Goal: Task Accomplishment & Management: Complete application form

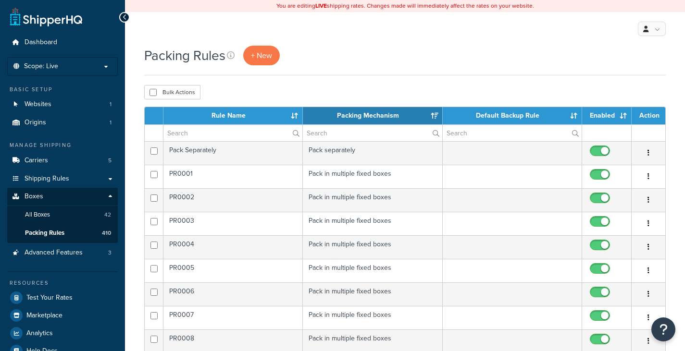
select select "15"
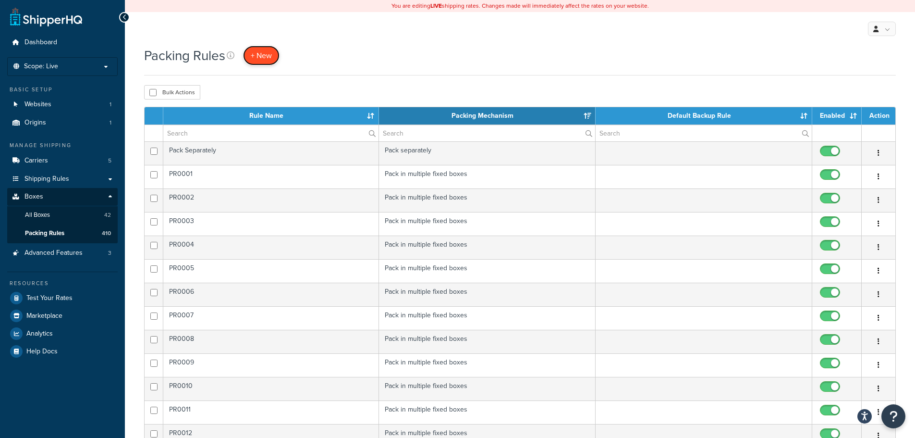
click at [255, 55] on span "+ New" at bounding box center [261, 55] width 21 height 11
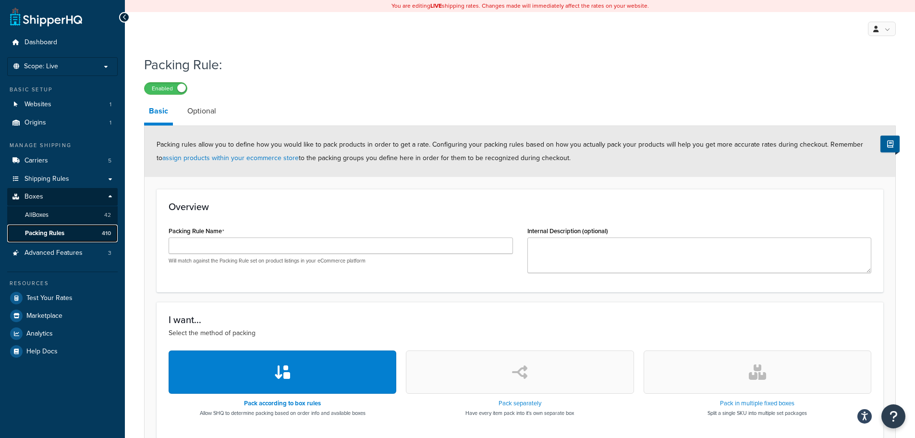
click at [72, 228] on link "Packing Rules 410" at bounding box center [62, 233] width 110 height 18
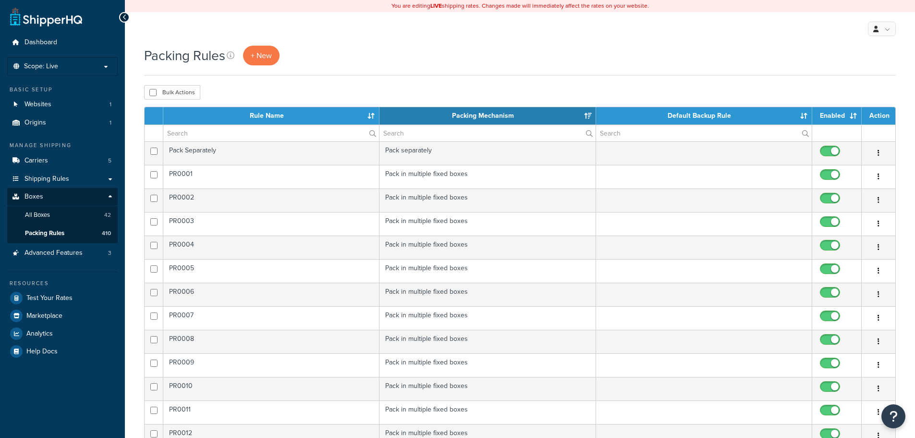
select select "15"
click at [240, 117] on th "Rule Name" at bounding box center [271, 115] width 216 height 17
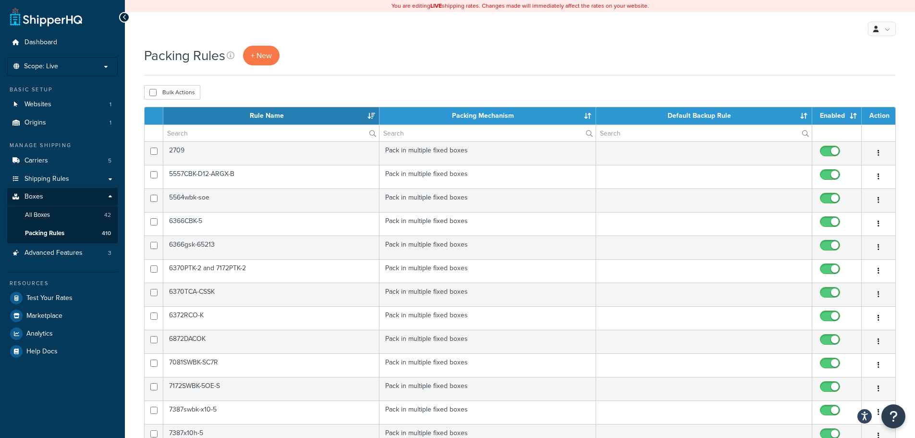
click at [233, 113] on th "Rule Name" at bounding box center [271, 115] width 216 height 17
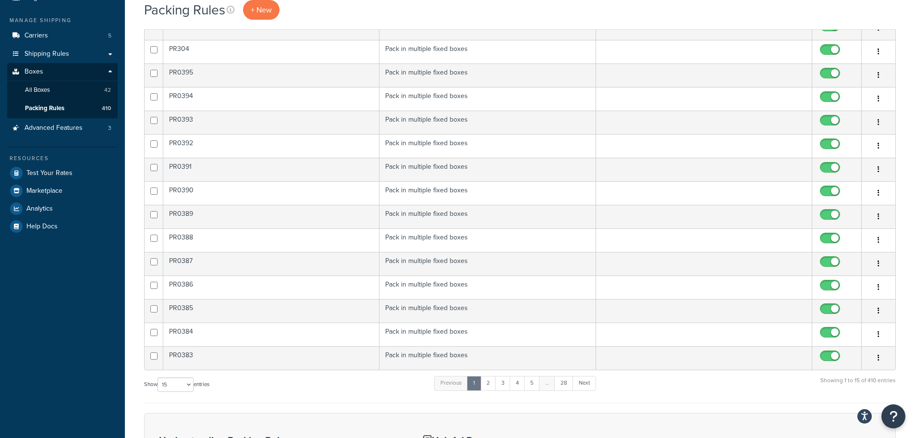
scroll to position [328, 0]
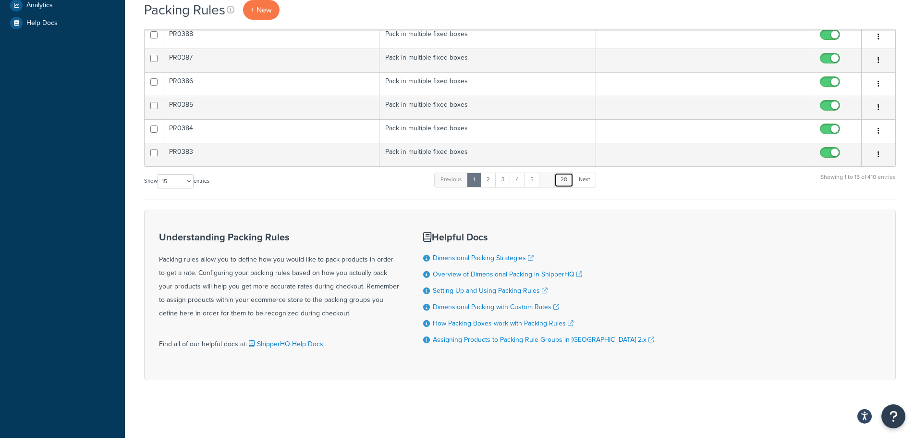
click at [570, 177] on link "28" at bounding box center [563, 179] width 19 height 14
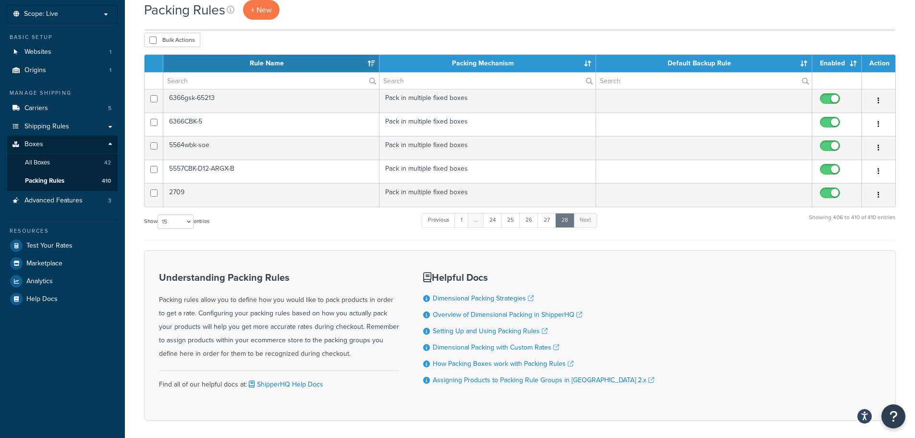
scroll to position [0, 0]
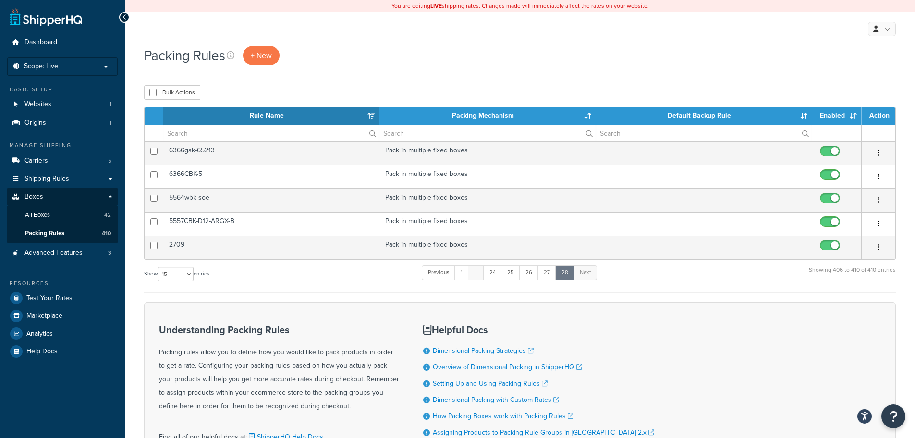
click at [209, 114] on th "Rule Name" at bounding box center [271, 115] width 216 height 17
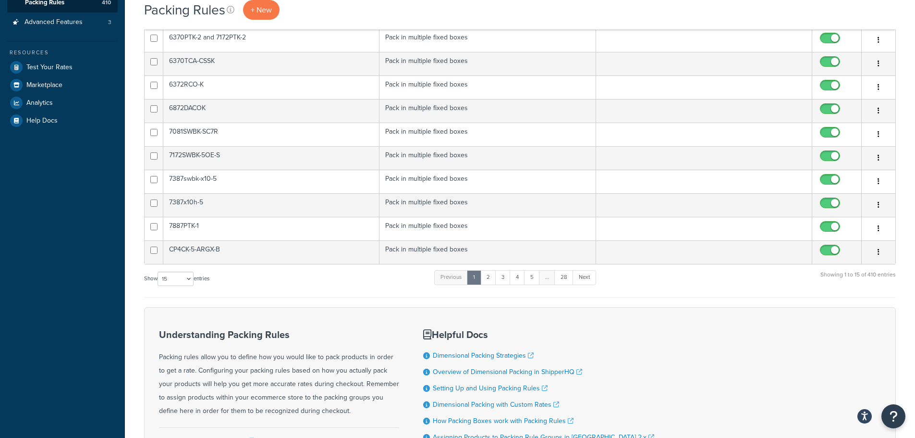
scroll to position [328, 0]
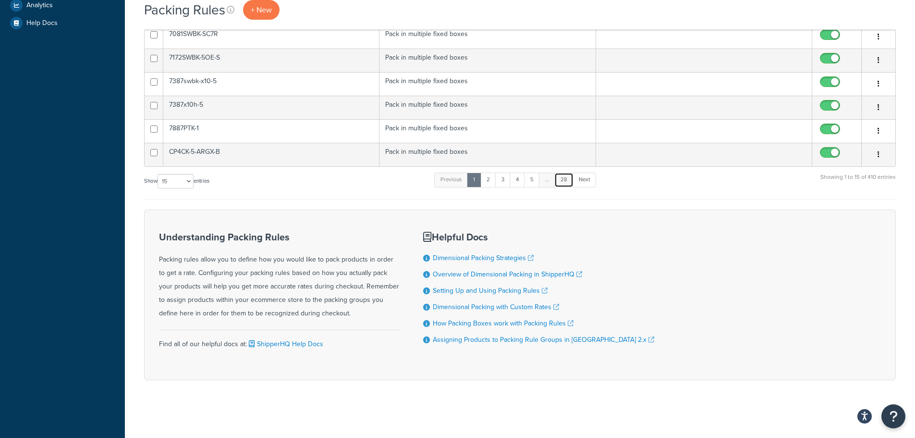
click at [564, 181] on link "28" at bounding box center [563, 179] width 19 height 14
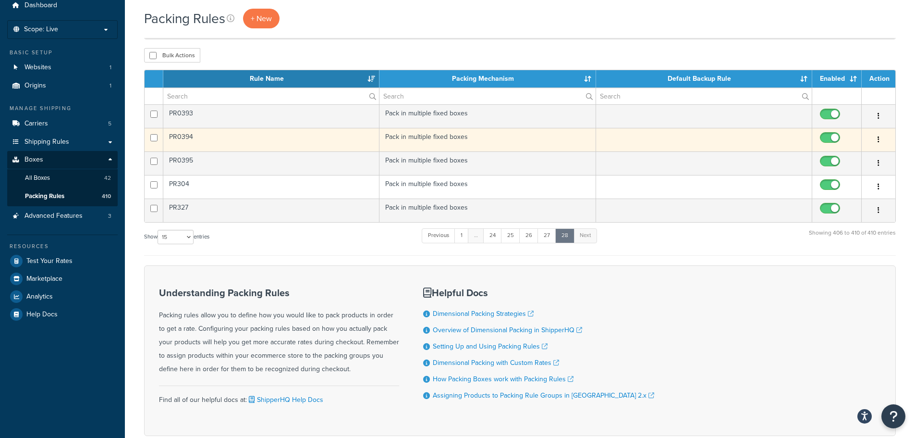
scroll to position [0, 0]
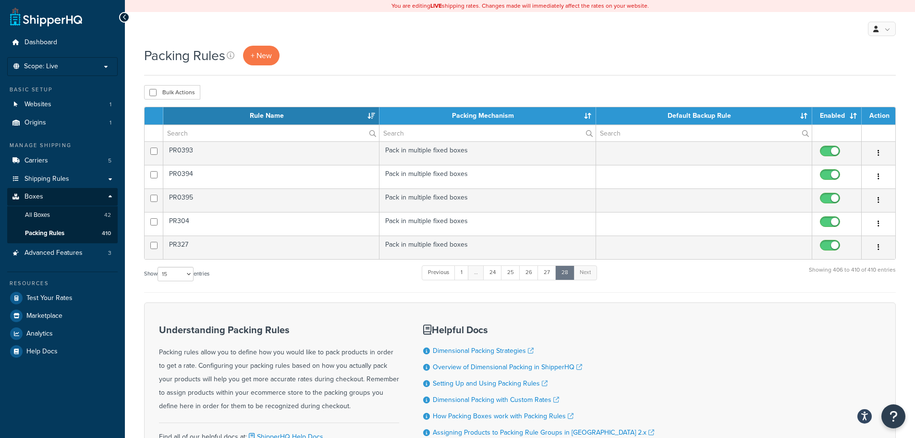
click at [272, 288] on div "Show 10 15 25 50 100 entries Previous 1 … 24 25 26 27 28 Next Showing 406 to 41…" at bounding box center [520, 278] width 752 height 28
click at [355, 57] on div "Packing Rules + New" at bounding box center [520, 56] width 752 height 20
click at [260, 53] on span "+ New" at bounding box center [261, 55] width 21 height 11
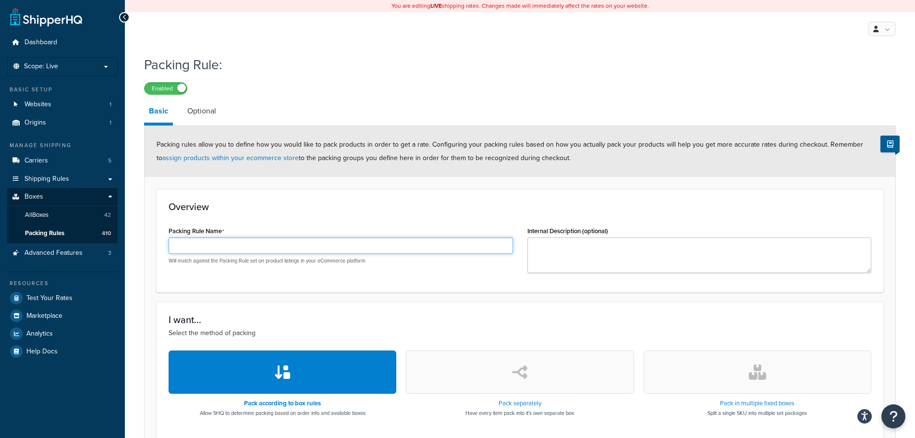
click at [241, 245] on input "Packing Rule Name" at bounding box center [341, 245] width 344 height 16
type input "PR0396"
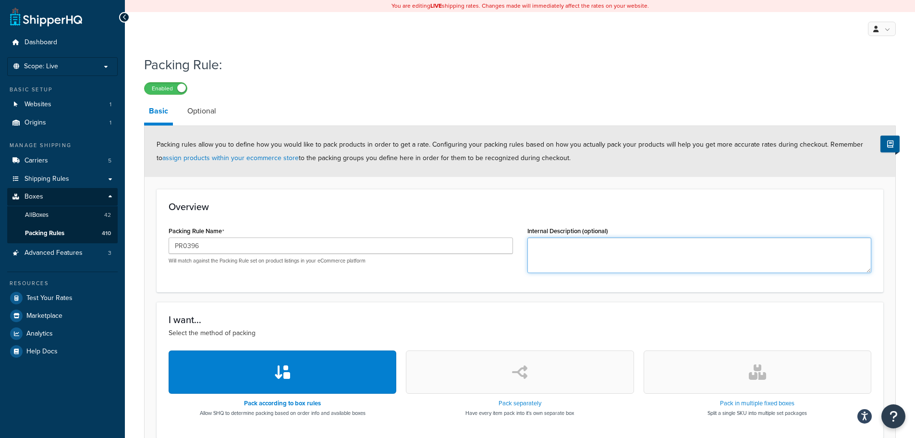
click at [704, 254] on textarea "Internal Description (optional)" at bounding box center [699, 255] width 344 height 36
click at [668, 264] on textarea "Internal Description (optional)" at bounding box center [699, 255] width 344 height 36
drag, startPoint x: 589, startPoint y: 243, endPoint x: 514, endPoint y: 234, distance: 75.4
click at [514, 234] on div "Packing Rule Name PR0396 Will match against the Packing Rule set on product lis…" at bounding box center [519, 252] width 717 height 56
click at [536, 255] on textarea "67lbs, 17x17x14" at bounding box center [699, 255] width 344 height 36
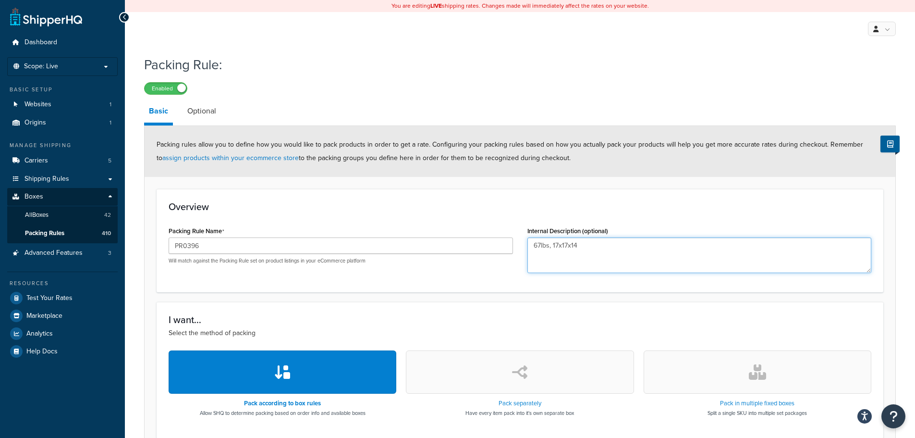
paste textarea "67lbs, 17x17x14"
click at [539, 255] on textarea "67lbs, 17x17x14 67lbs, 17x17x14" at bounding box center [699, 255] width 344 height 36
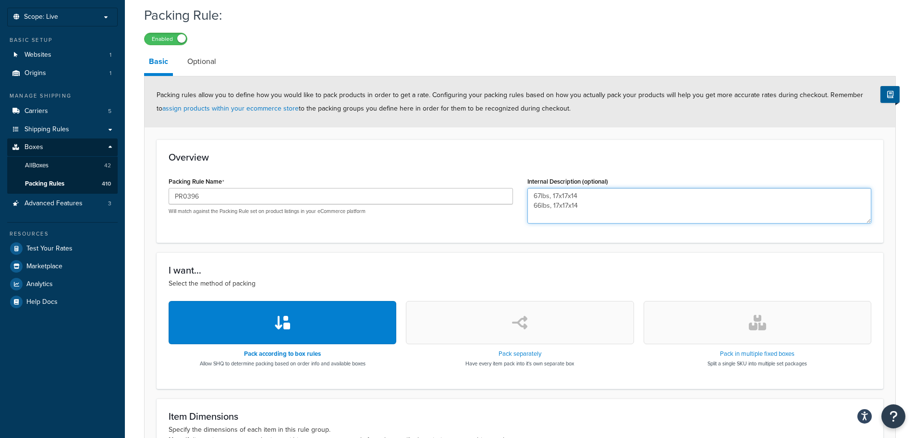
scroll to position [96, 0]
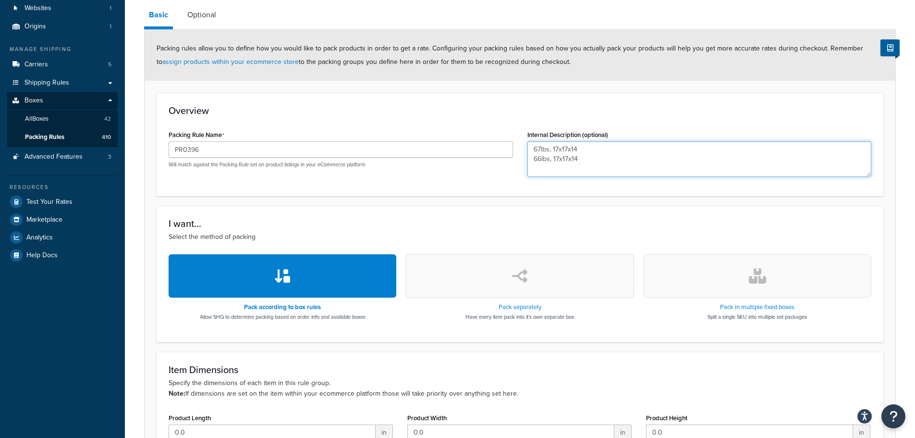
type textarea "67lbs, 17x17x14 66lbs, 17x17x14"
click at [776, 295] on button "button" at bounding box center [758, 275] width 228 height 43
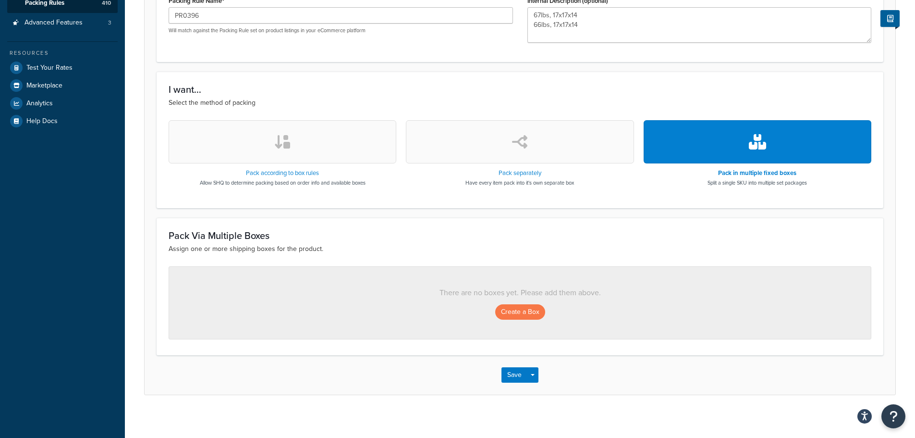
scroll to position [235, 0]
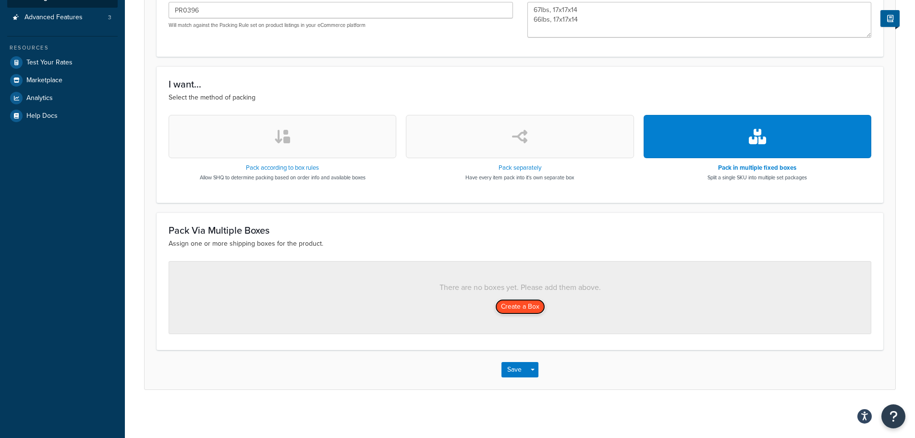
click at [508, 306] on button "Create a Box" at bounding box center [520, 306] width 50 height 15
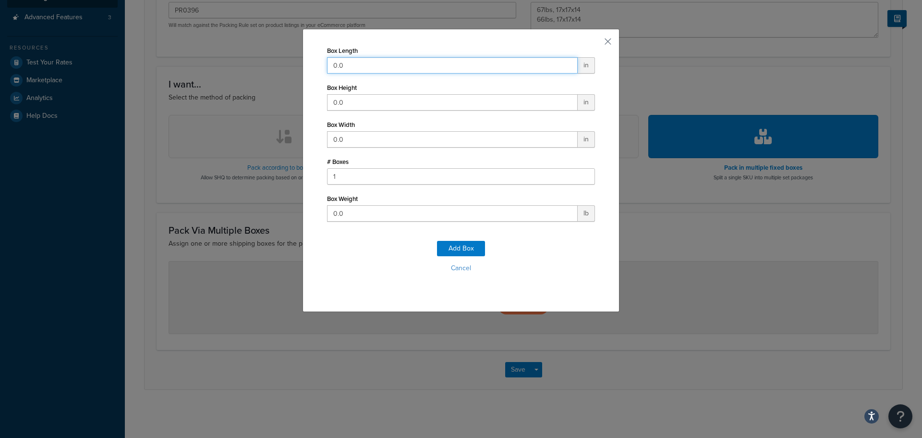
drag, startPoint x: 378, startPoint y: 67, endPoint x: 284, endPoint y: 65, distance: 93.7
click at [284, 65] on div "Box Length 0.0 in Box Height 0.0 in Box Width 0.0 in # Boxes 1 Box Weight 0.0 l…" at bounding box center [461, 219] width 922 height 438
type input "17"
type input "14"
type input "17"
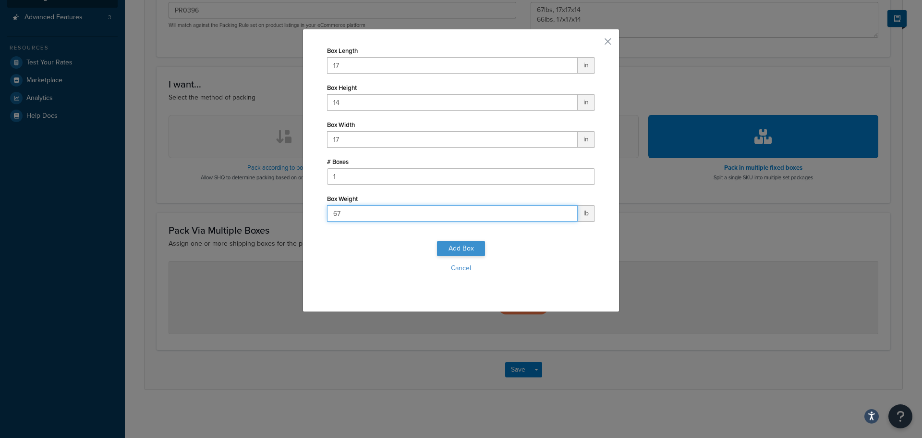
type input "67"
click at [461, 256] on button "Add Box" at bounding box center [461, 248] width 48 height 15
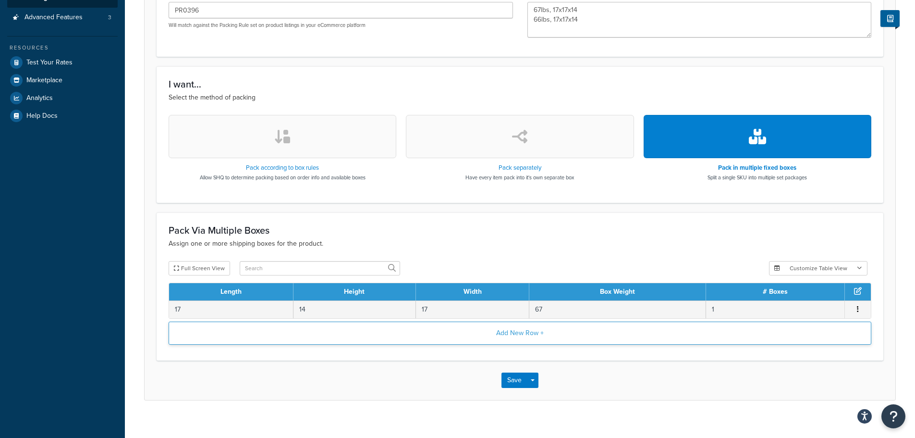
click at [510, 338] on button "Add New Row +" at bounding box center [520, 332] width 703 height 23
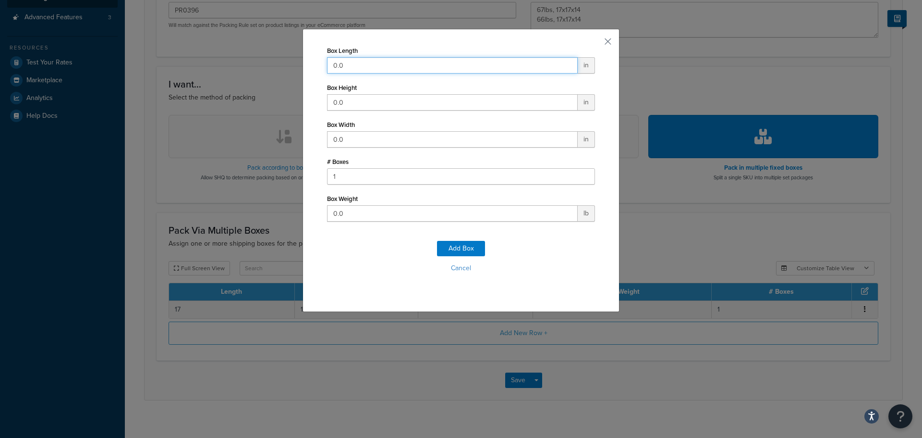
drag, startPoint x: 372, startPoint y: 61, endPoint x: 140, endPoint y: 20, distance: 236.1
click at [224, 44] on div "Box Length 0.0 in Box Height 0.0 in Box Width 0.0 in # Boxes 1 Box Weight 0.0 l…" at bounding box center [461, 219] width 922 height 438
type input "17"
type input "14"
type input "17"
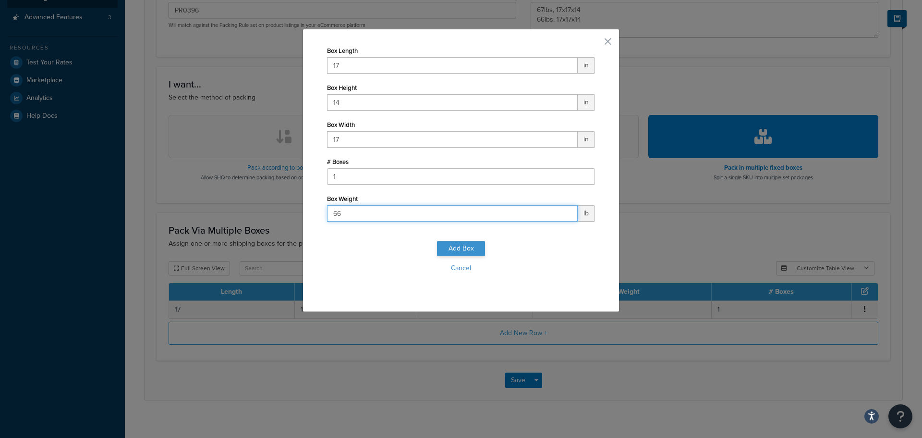
type input "66"
click at [458, 253] on button "Add Box" at bounding box center [461, 248] width 48 height 15
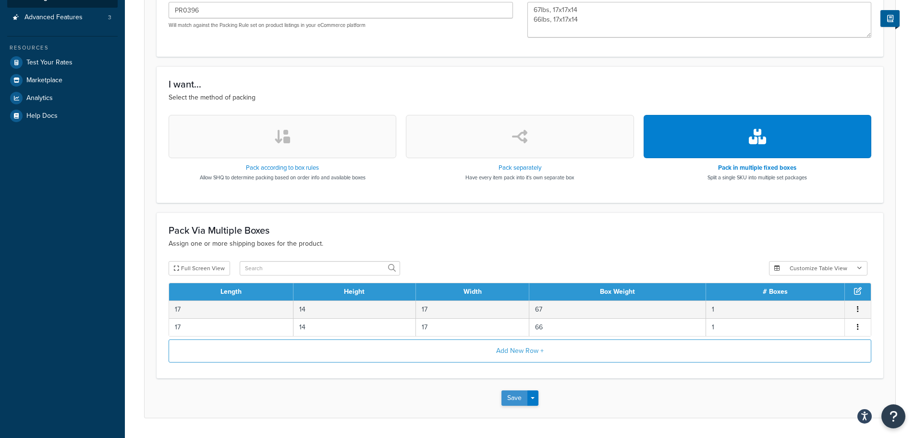
click at [511, 398] on button "Save" at bounding box center [515, 397] width 26 height 15
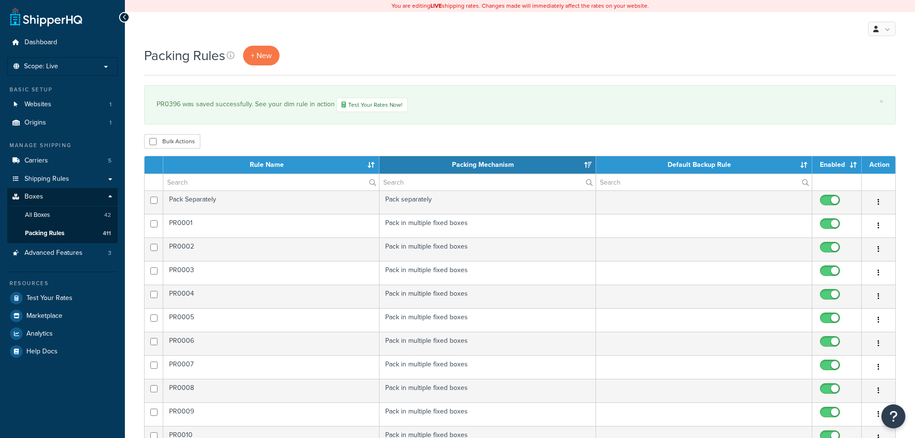
select select "15"
click at [261, 56] on span "+ New" at bounding box center [261, 55] width 21 height 11
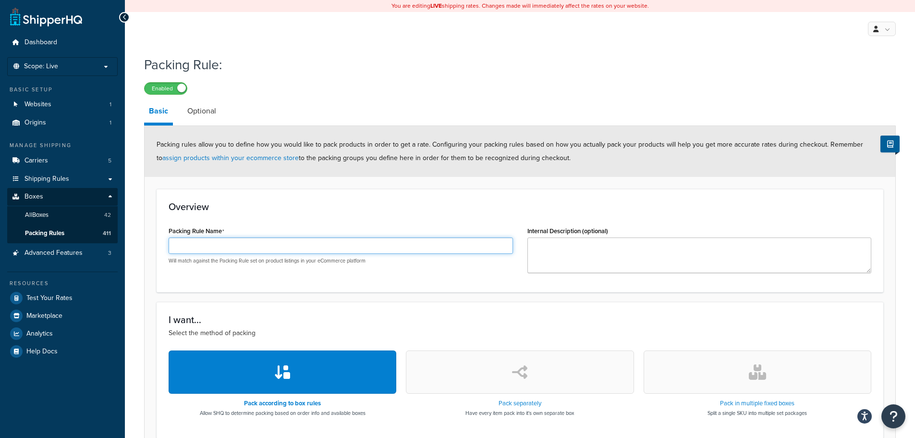
click at [328, 249] on input "Packing Rule Name" at bounding box center [341, 245] width 344 height 16
paste input "PR0397"
type input "PR0397"
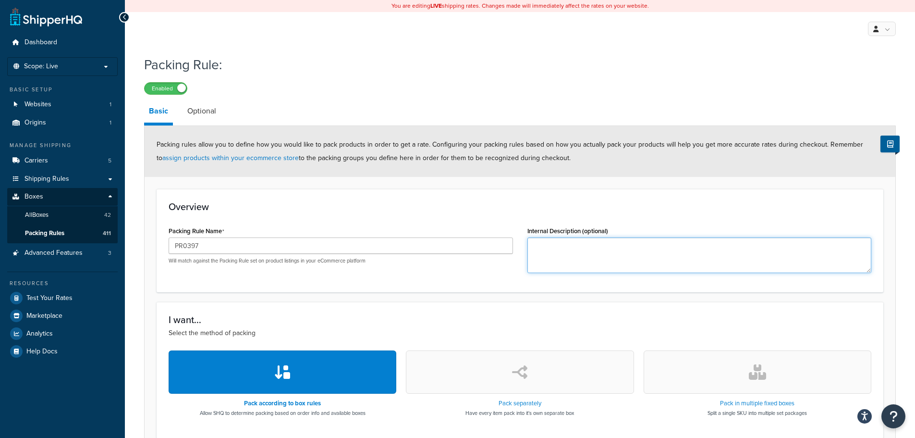
click at [579, 250] on textarea "Internal Description (optional)" at bounding box center [699, 255] width 344 height 36
click at [615, 265] on textarea "7 boxes: 8lbs, 13x13x8 8lbs, 33x14x13 9lbs, 32x17x13" at bounding box center [699, 255] width 344 height 36
click at [579, 267] on textarea "7 boxes: 8lbs, 13x13x8 8lbs, 33x14x13 9lbs, 32x17x13" at bounding box center [699, 255] width 344 height 36
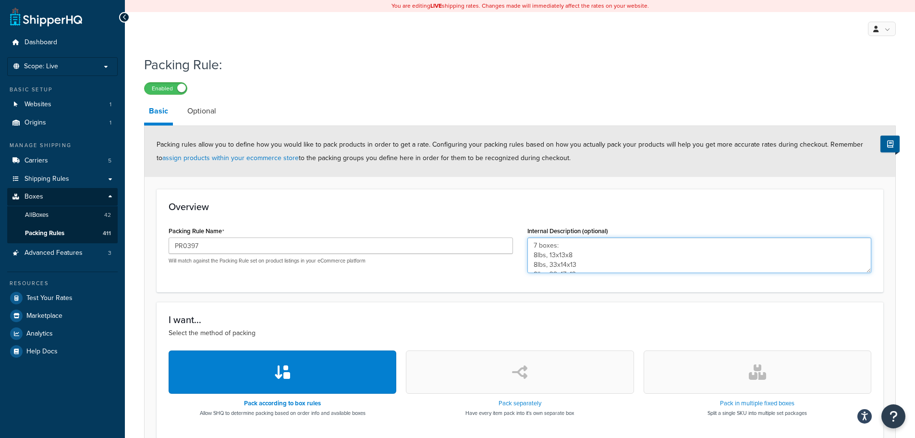
scroll to position [5, 0]
drag, startPoint x: 585, startPoint y: 265, endPoint x: 530, endPoint y: 261, distance: 54.9
click at [530, 261] on textarea "7 boxes: 8lbs, 13x13x8 8lbs, 33x14x13 9lbs, 32x17x13" at bounding box center [699, 255] width 344 height 36
click at [574, 258] on textarea "7 boxes: 8lbs, 13x13x8 33lbs, 14x13x9 32lbs, 17x13x9 40lbs, 14c13c9" at bounding box center [699, 255] width 344 height 36
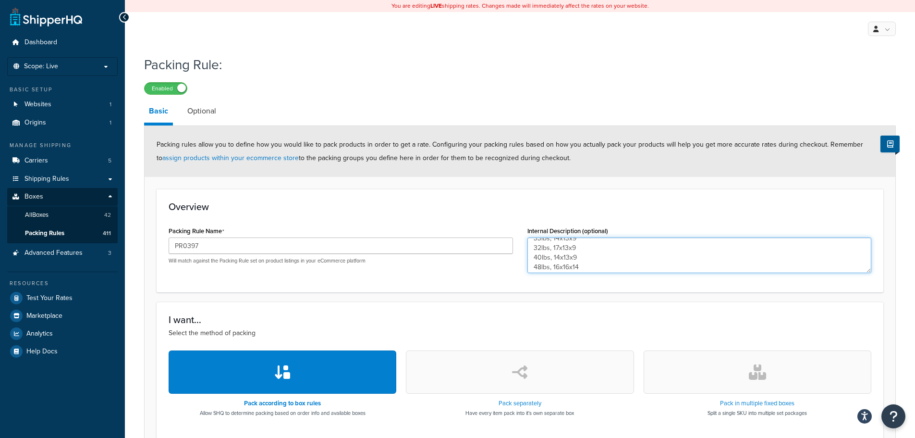
click at [584, 272] on textarea "7 boxes: 8lbs, 13x13x8 33lbs, 14x13x9 32lbs, 17x13x9 40lbs, 14x13x9 48lbs, 16x1…" at bounding box center [699, 255] width 344 height 36
drag, startPoint x: 587, startPoint y: 269, endPoint x: 533, endPoint y: 262, distance: 55.1
click at [533, 262] on textarea "7 boxes: 8lbs, 13x13x8 33lbs, 14x13x9 32lbs, 17x13x9 40lbs, 14x13x9 48lbs, 16x1…" at bounding box center [699, 255] width 344 height 36
click at [599, 264] on textarea "7 boxes: 8lbs, 13x13x8 33lbs, 14x13x9 32lbs, 17x13x9 40lbs, 14x13x9 48lbs, 16x1…" at bounding box center [699, 255] width 344 height 36
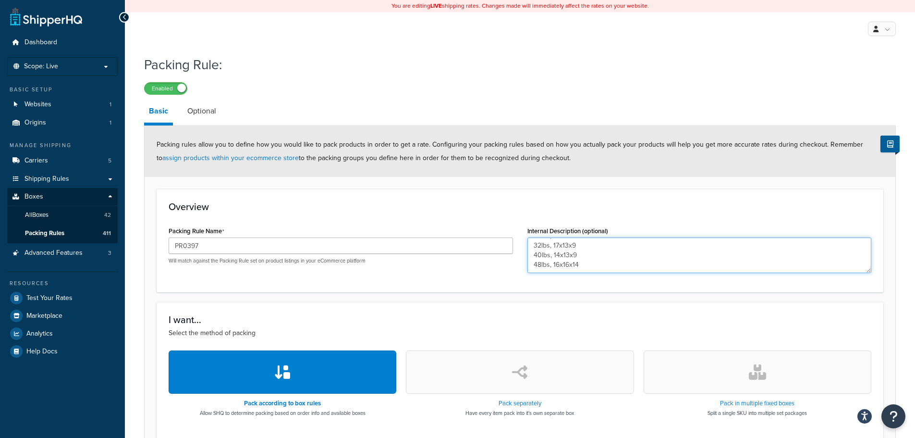
click at [599, 264] on textarea "7 boxes: 8lbs, 13x13x8 33lbs, 14x13x9 32lbs, 17x13x9 40lbs, 14x13x9 48lbs, 16x1…" at bounding box center [699, 255] width 344 height 36
paste textarea "48lbs, 16x16x14"
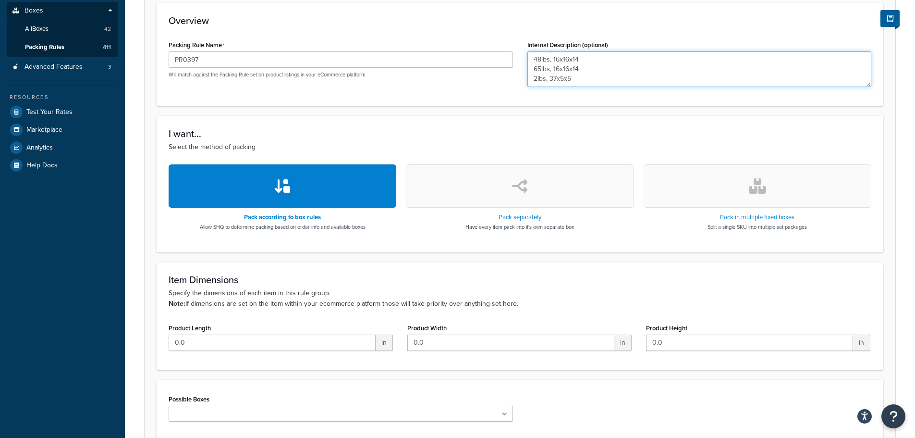
scroll to position [192, 0]
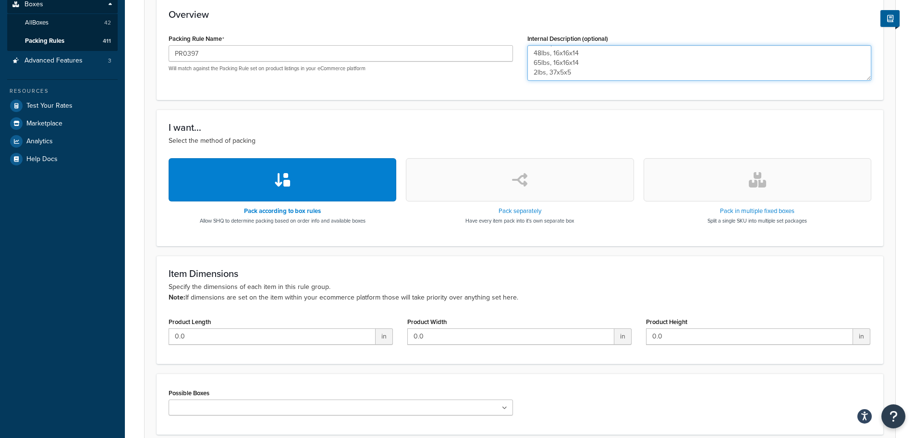
type textarea "7 boxes: 8lbs, 13x13x8 33lbs, 14x13x9 32lbs, 17x13x9 40lbs, 14x13x9 48lbs, 16x1…"
click at [749, 177] on icon "button" at bounding box center [757, 179] width 17 height 15
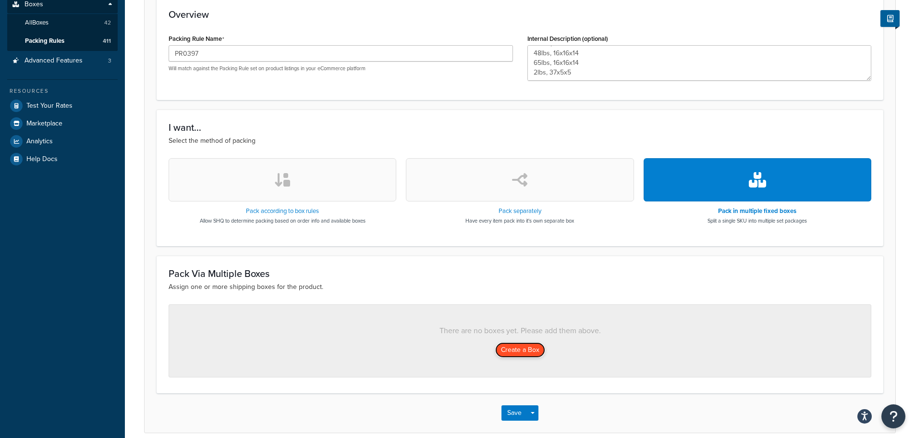
click at [501, 347] on button "Create a Box" at bounding box center [520, 349] width 50 height 15
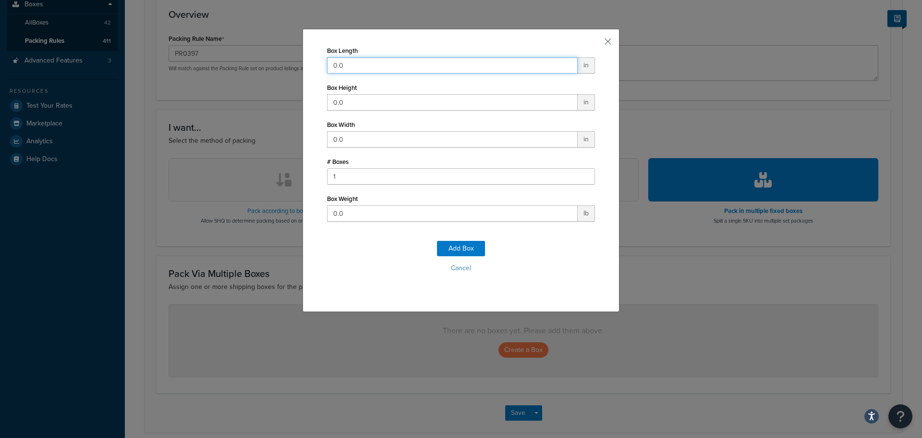
drag, startPoint x: 353, startPoint y: 61, endPoint x: 278, endPoint y: 60, distance: 74.5
click at [279, 60] on div "Box Length 0.0 in Box Height 0.0 in Box Width 0.0 in # Boxes 1 Box Weight 0.0 l…" at bounding box center [461, 219] width 922 height 438
click at [407, 64] on input "0.0" at bounding box center [452, 65] width 251 height 16
drag, startPoint x: 359, startPoint y: 69, endPoint x: 301, endPoint y: 64, distance: 57.9
click at [303, 64] on div "Box Length 0.0 in Box Height 0.0 in Box Width 0.0 in # Boxes 1 Box Weight 0.0 l…" at bounding box center [461, 170] width 317 height 283
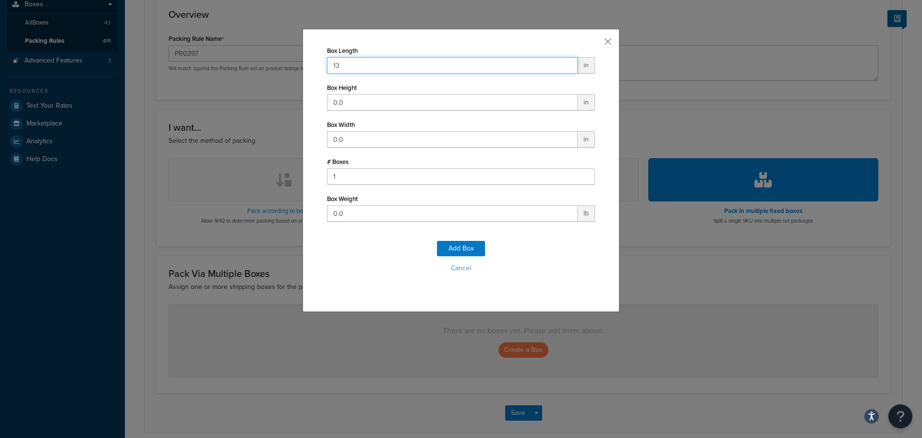
type input "13"
type input "8"
type input "13"
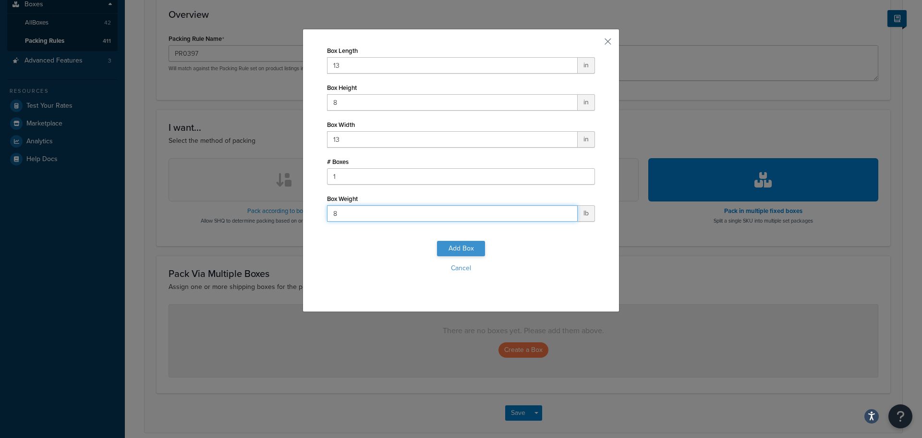
type input "8"
click at [456, 247] on button "Add Box" at bounding box center [461, 248] width 48 height 15
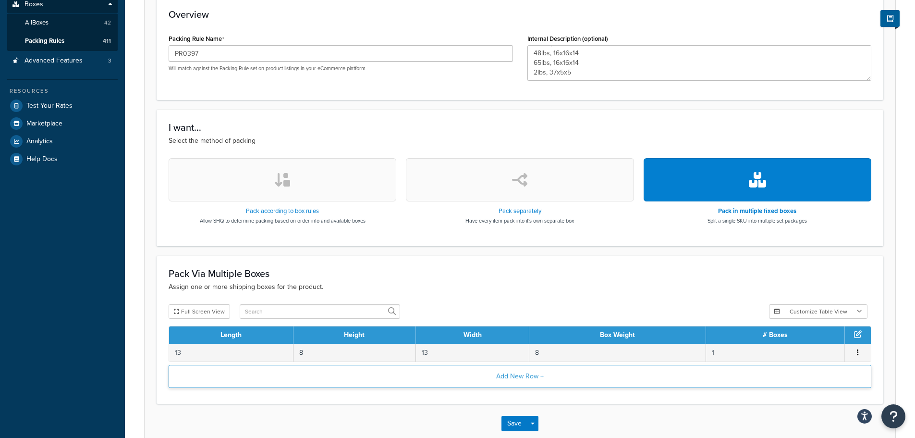
click at [508, 378] on button "Add New Row +" at bounding box center [520, 376] width 703 height 23
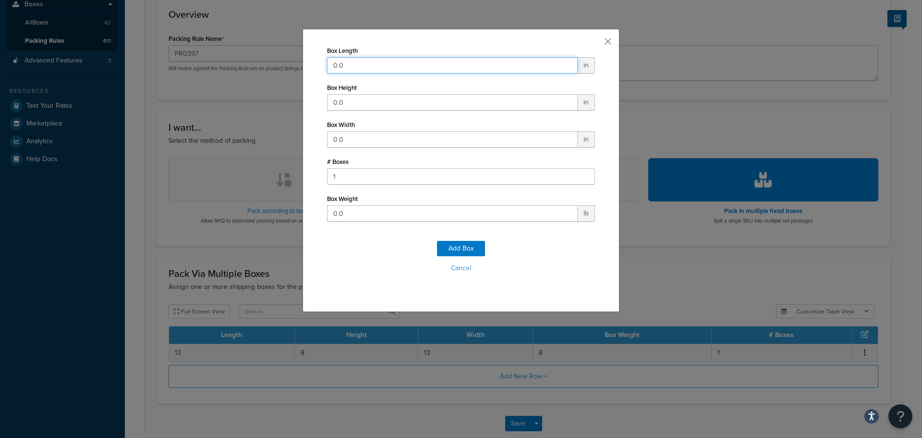
drag, startPoint x: 371, startPoint y: 62, endPoint x: 279, endPoint y: 43, distance: 94.8
click at [279, 43] on div "Box Length 0.0 in Box Height 0.0 in Box Width 0.0 in # Boxes 1 Box Weight 0.0 l…" at bounding box center [461, 219] width 922 height 438
type input "14"
type input "9"
type input "13"
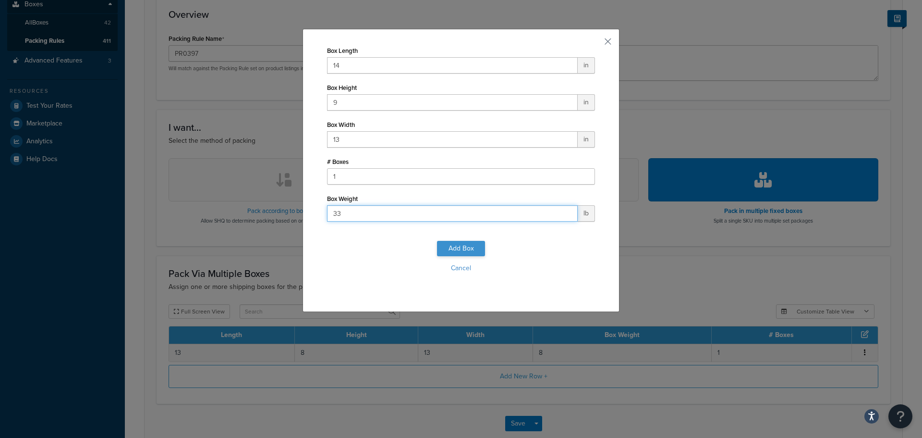
type input "33"
click at [471, 248] on button "Add Box" at bounding box center [461, 248] width 48 height 15
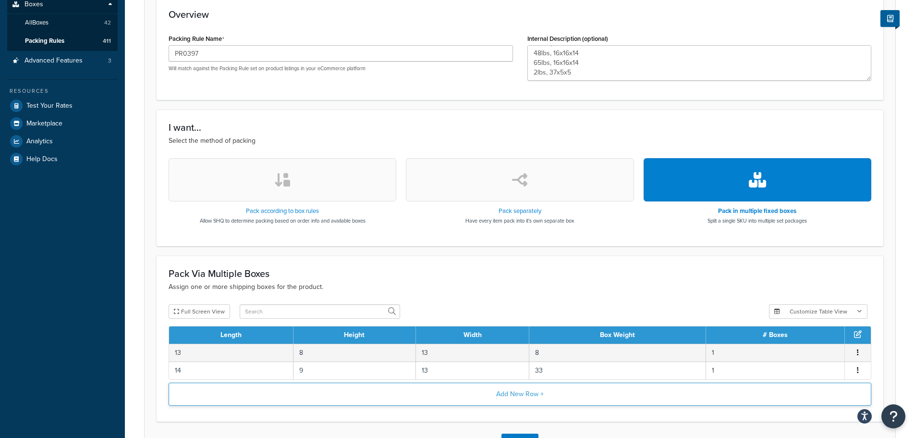
click at [533, 397] on button "Add New Row +" at bounding box center [520, 393] width 703 height 23
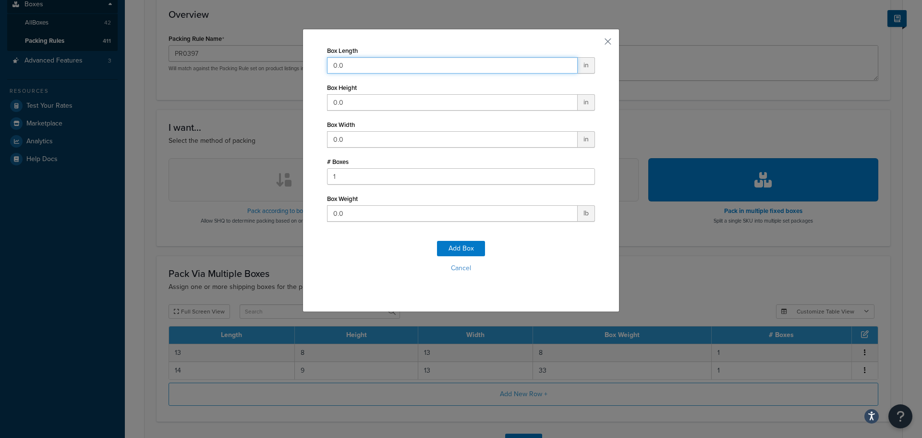
drag, startPoint x: 344, startPoint y: 61, endPoint x: 298, endPoint y: 56, distance: 46.4
click at [298, 56] on div "Box Length 0.0 in Box Height 0.0 in Box Width 0.0 in # Boxes 1 Box Weight 0.0 l…" at bounding box center [461, 219] width 922 height 438
type input "17"
type input "9"
type input "13"
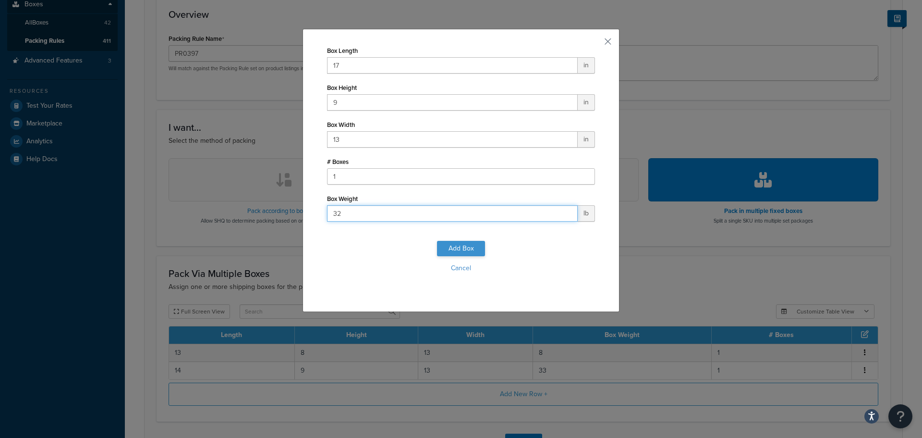
type input "32"
drag, startPoint x: 458, startPoint y: 249, endPoint x: 475, endPoint y: 294, distance: 47.3
click at [458, 250] on button "Add Box" at bounding box center [461, 248] width 48 height 15
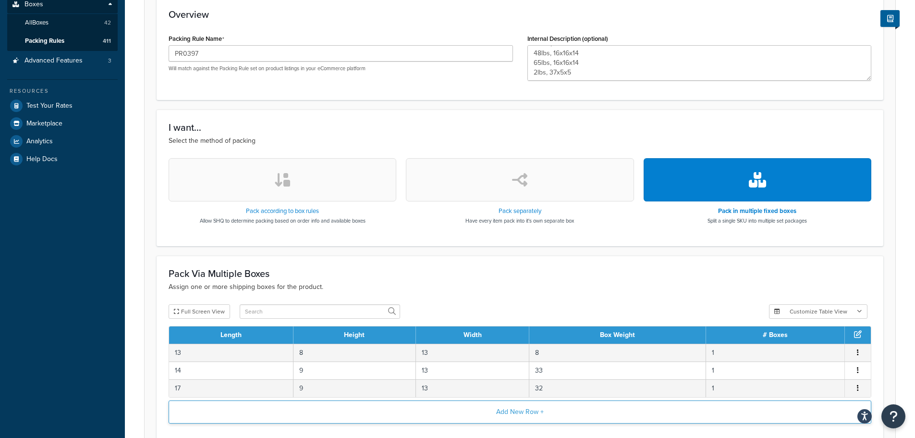
click at [510, 415] on button "Add New Row +" at bounding box center [520, 411] width 703 height 23
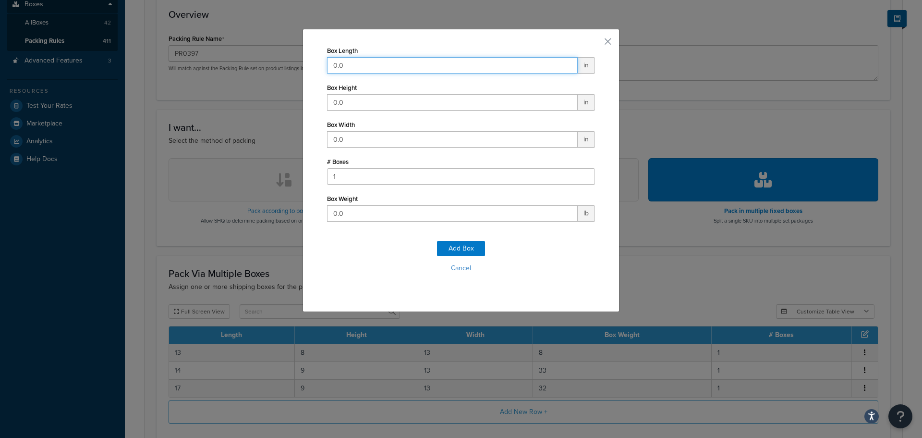
drag, startPoint x: 380, startPoint y: 59, endPoint x: 239, endPoint y: 55, distance: 141.3
click at [244, 56] on div "Box Length 0.0 in Box Height 0.0 in Box Width 0.0 in # Boxes 1 Box Weight 0.0 l…" at bounding box center [461, 219] width 922 height 438
type input "14"
type input "9"
type input "13"
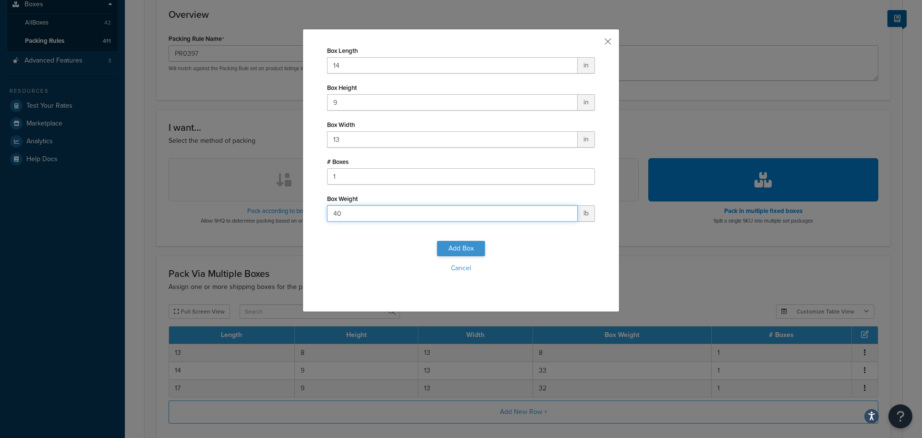
type input "40"
click at [470, 251] on button "Add Box" at bounding box center [461, 248] width 48 height 15
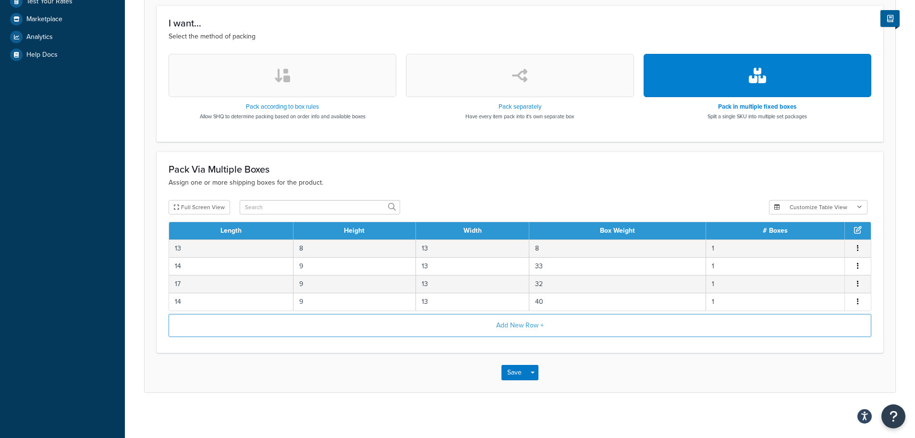
scroll to position [299, 0]
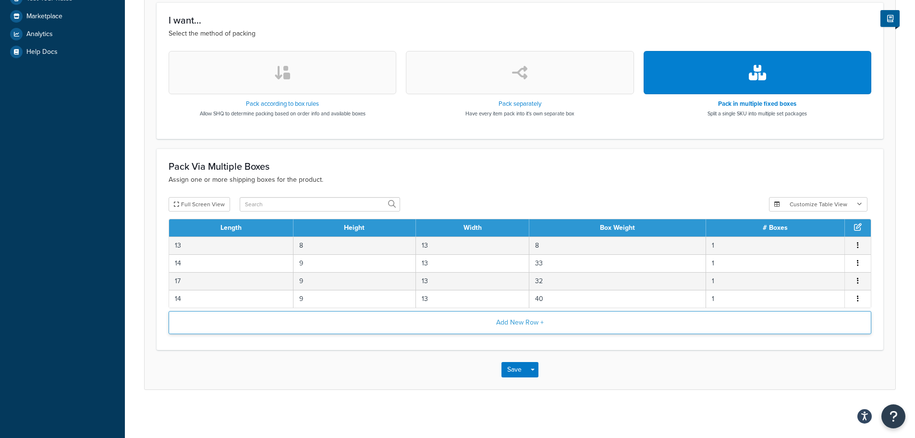
click at [468, 324] on button "Add New Row +" at bounding box center [520, 322] width 703 height 23
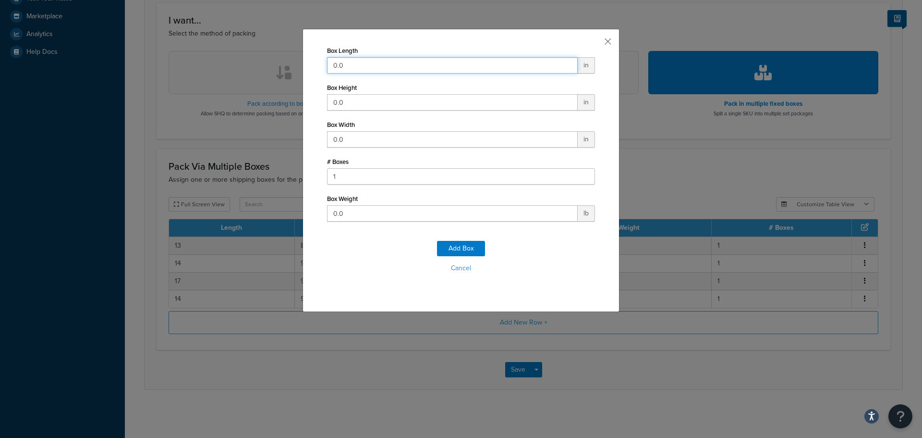
drag, startPoint x: 313, startPoint y: 62, endPoint x: 223, endPoint y: 59, distance: 90.4
click at [234, 59] on div "Box Length 0.0 in Box Height 0.0 in Box Width 0.0 in # Boxes 1 Box Weight 0.0 l…" at bounding box center [461, 219] width 922 height 438
type input "4"
type input "16"
type input "14"
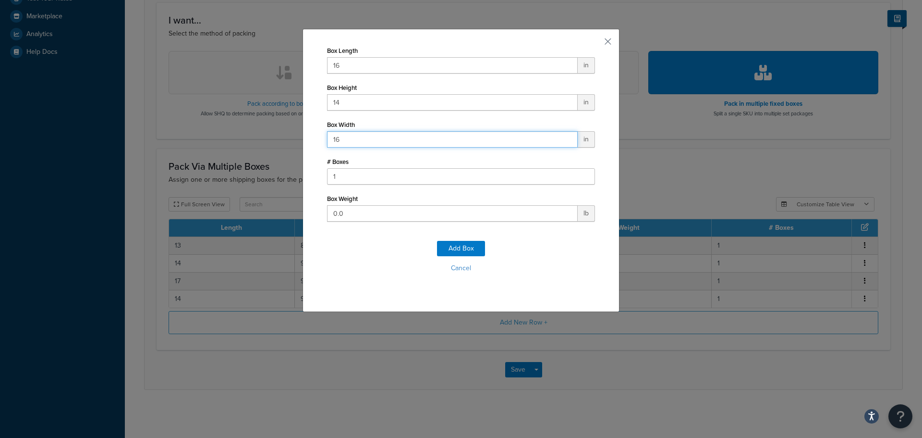
type input "16"
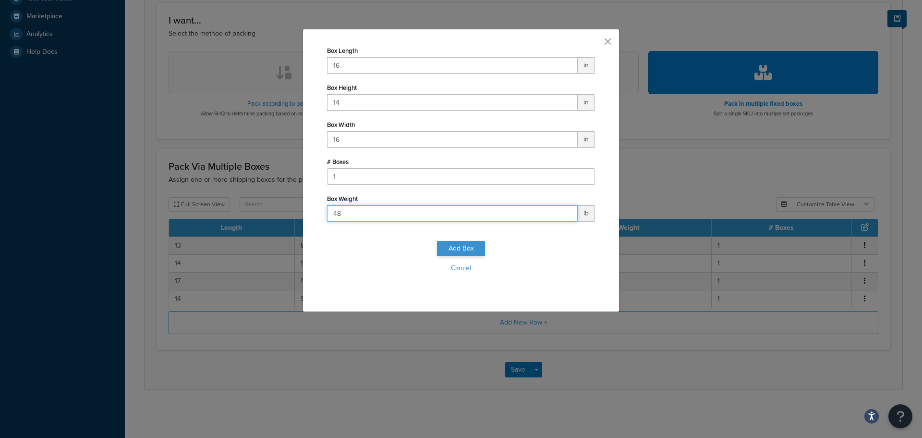
type input "48"
click at [461, 248] on button "Add Box" at bounding box center [461, 248] width 48 height 15
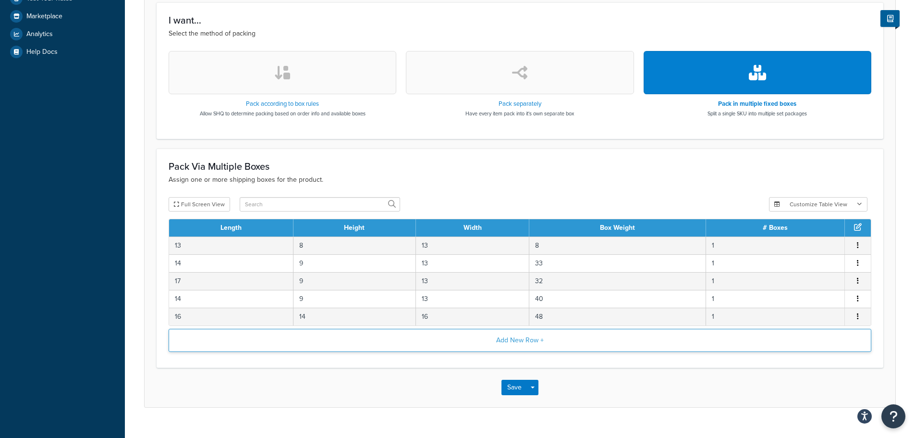
click at [513, 347] on button "Add New Row +" at bounding box center [520, 340] width 703 height 23
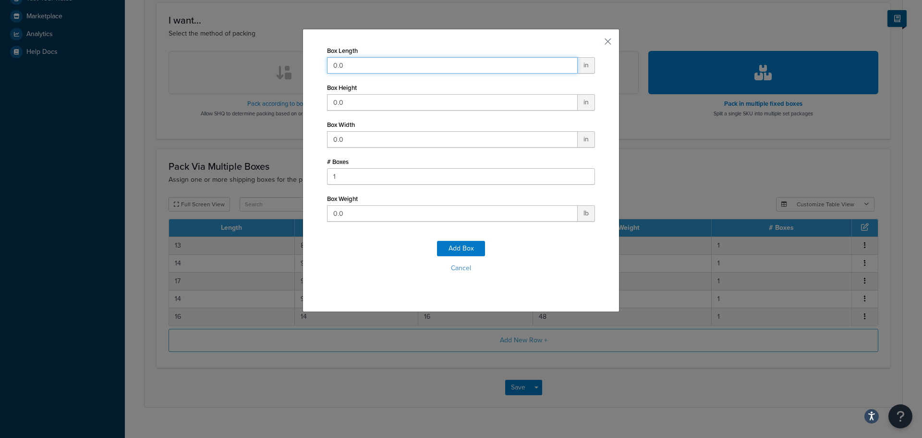
drag, startPoint x: 375, startPoint y: 66, endPoint x: 249, endPoint y: 52, distance: 127.1
click at [255, 53] on div "Box Length 0.0 in Box Height 0.0 in Box Width 0.0 in # Boxes 1 Box Weight 0.0 l…" at bounding box center [461, 219] width 922 height 438
type input "16"
type input "14"
type input "16"
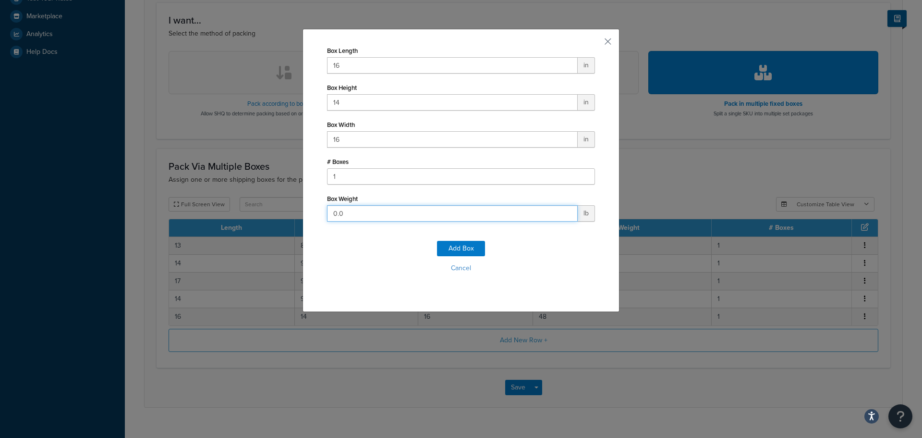
drag, startPoint x: 372, startPoint y: 214, endPoint x: 263, endPoint y: 211, distance: 109.1
click at [296, 213] on div "Box Length 16 in Box Height 14 in Box Width 16 in # Boxes 1 Box Weight 0.0 lb A…" at bounding box center [461, 219] width 922 height 438
type input "65"
click at [453, 236] on div "Add Box Cancel" at bounding box center [461, 260] width 268 height 63
click at [455, 246] on button "Add Box" at bounding box center [461, 248] width 48 height 15
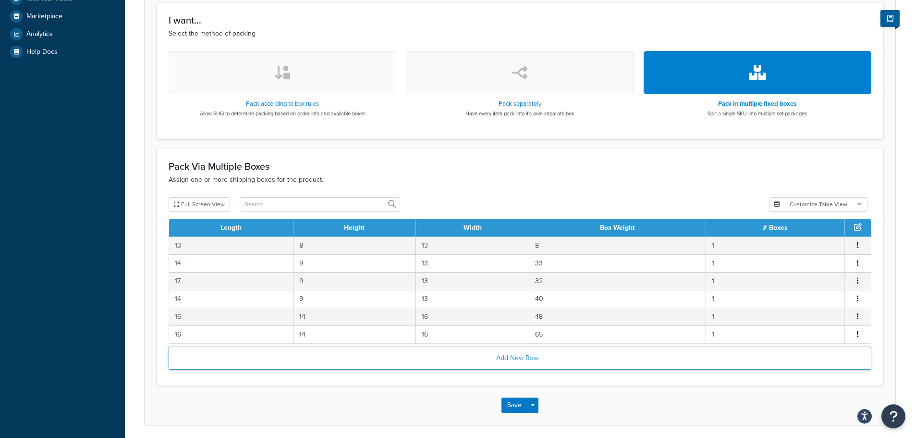
click at [481, 359] on button "Add New Row +" at bounding box center [520, 357] width 703 height 23
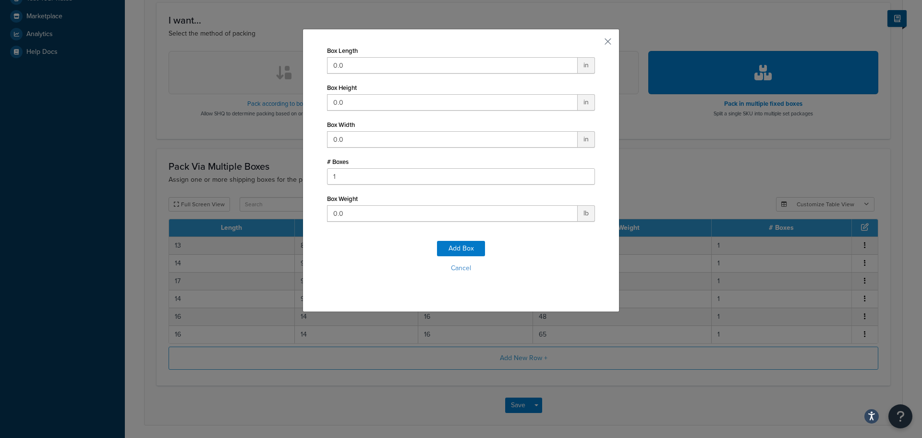
click at [368, 60] on div "Box Length 0.0 in" at bounding box center [461, 59] width 268 height 30
drag, startPoint x: 321, startPoint y: 63, endPoint x: 276, endPoint y: 54, distance: 46.0
click at [277, 54] on div "Box Length 0.0 in Box Height 0.0 in Box Width 0.0 in # Boxes 1 Box Weight 0.0 l…" at bounding box center [461, 219] width 922 height 438
type input "37"
type input "5"
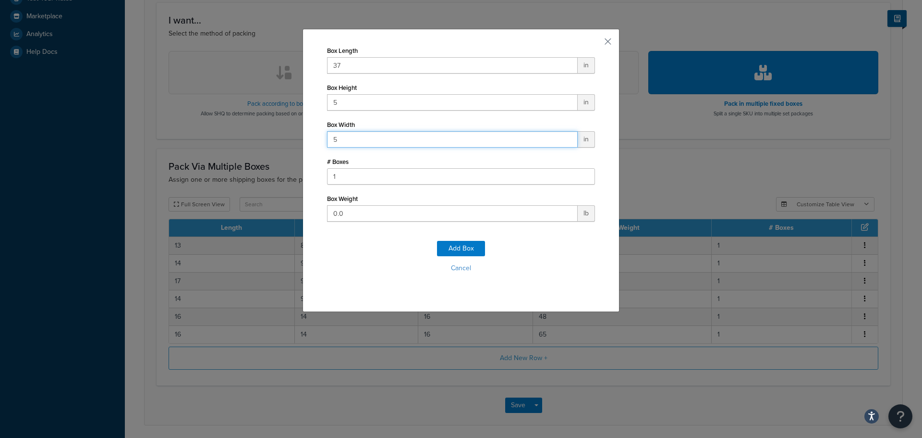
type input "5"
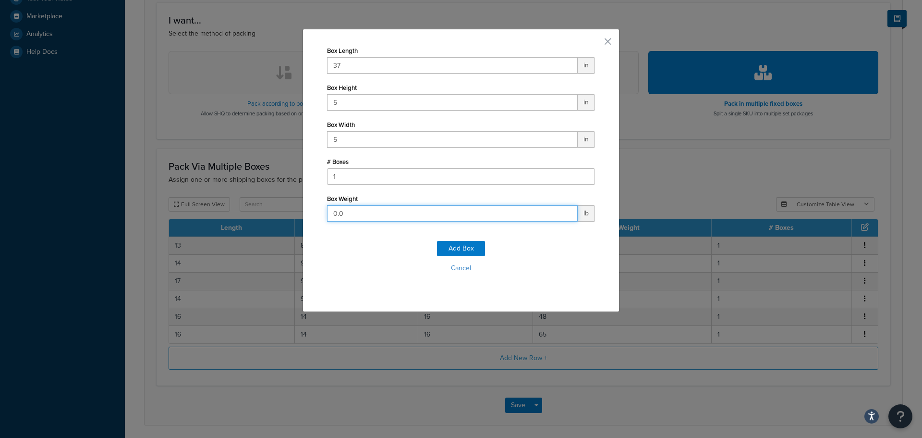
type input "2"
type input "3"
type input "2"
click at [475, 245] on button "Add Box" at bounding box center [461, 248] width 48 height 15
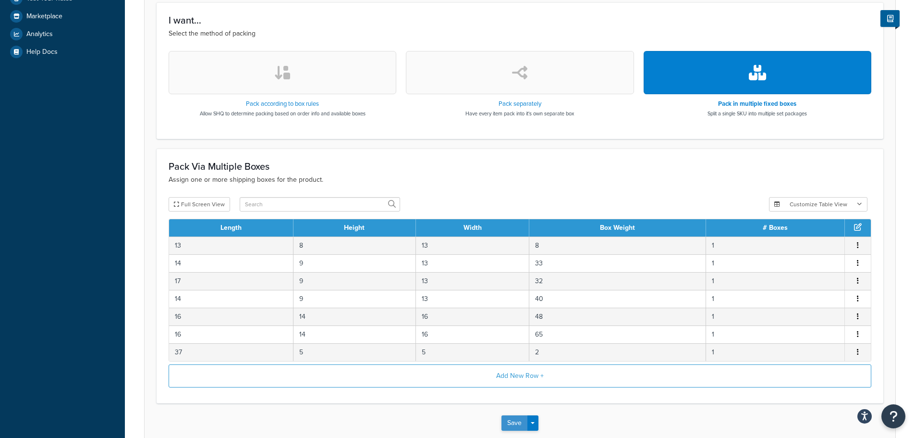
click at [518, 426] on button "Save" at bounding box center [515, 422] width 26 height 15
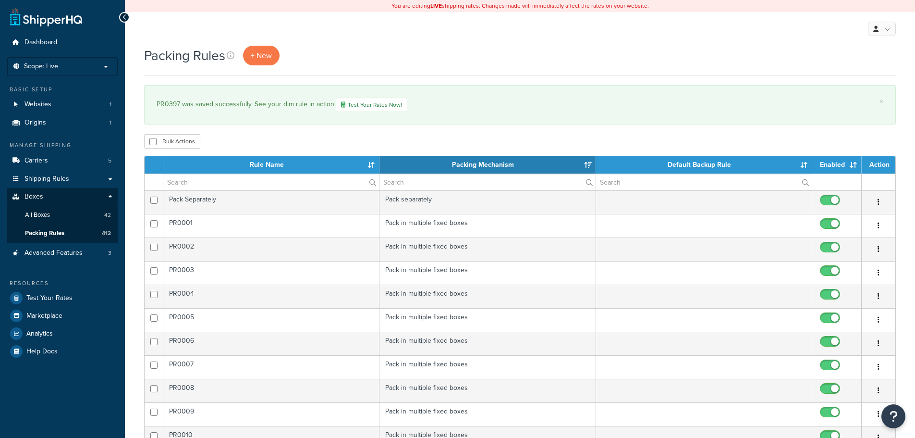
select select "15"
click at [263, 55] on span "+ New" at bounding box center [261, 55] width 21 height 11
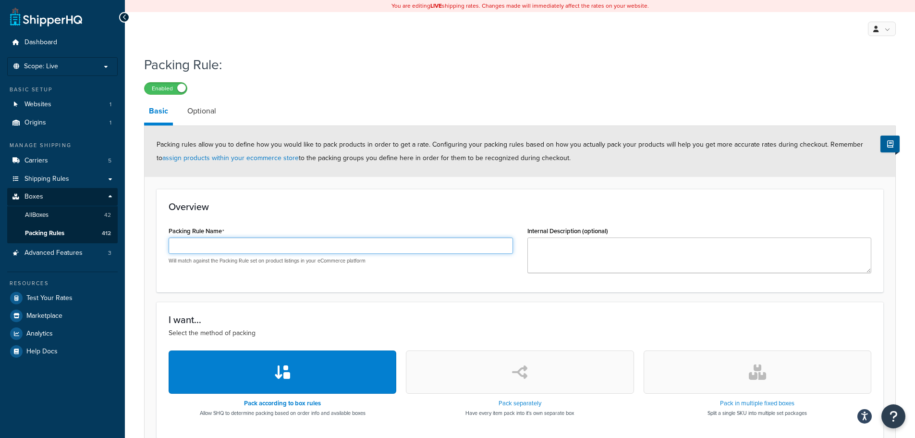
click at [230, 248] on input "Packing Rule Name" at bounding box center [341, 245] width 344 height 16
paste input "PR0398"
type input "PR0398"
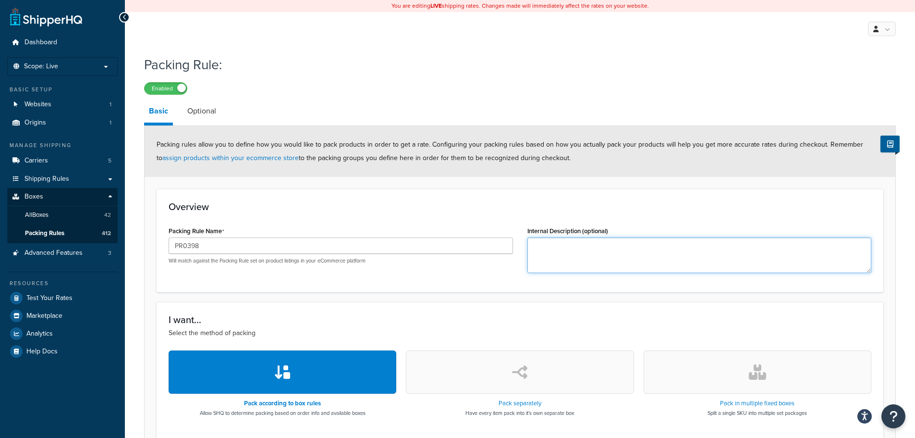
click at [609, 249] on textarea "Internal Description (optional)" at bounding box center [699, 255] width 344 height 36
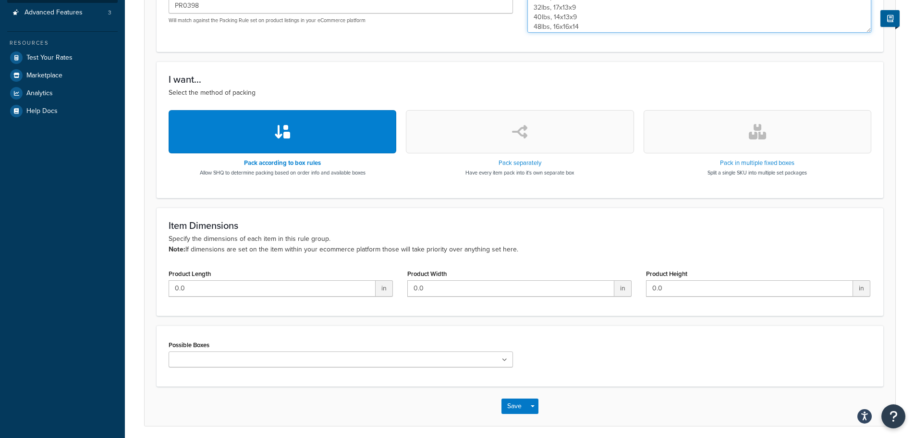
type textarea "33lbs, 14x13x9 32lbs, 17x13x9 40lbs, 14x13x9 48lbs, 16x16x14"
click at [725, 123] on button "button" at bounding box center [758, 131] width 228 height 43
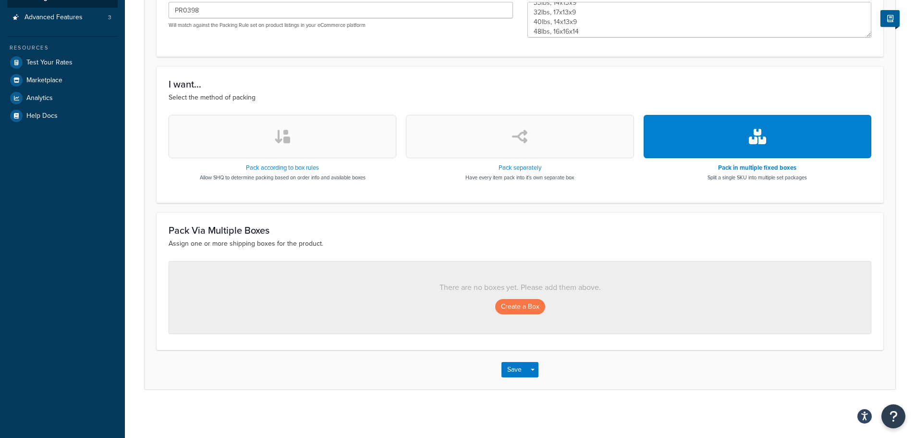
scroll to position [235, 0]
click at [525, 301] on button "Create a Box" at bounding box center [520, 306] width 50 height 15
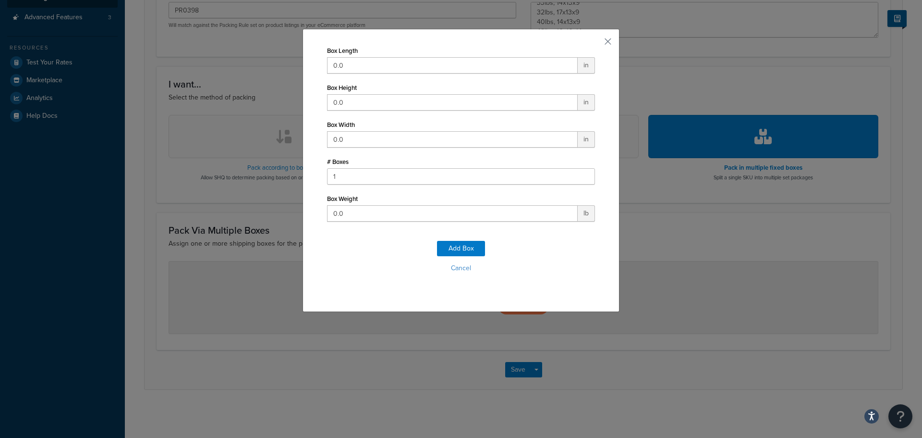
drag, startPoint x: 398, startPoint y: 55, endPoint x: 392, endPoint y: 59, distance: 7.7
click at [392, 57] on div "Box Length 0.0 in" at bounding box center [461, 59] width 268 height 30
drag, startPoint x: 374, startPoint y: 62, endPoint x: 265, endPoint y: 49, distance: 109.3
click at [285, 53] on div "Box Length 0.0 in Box Height 0.0 in Box Width 0.0 in # Boxes 1 Box Weight 0.0 l…" at bounding box center [461, 219] width 922 height 438
type input "14"
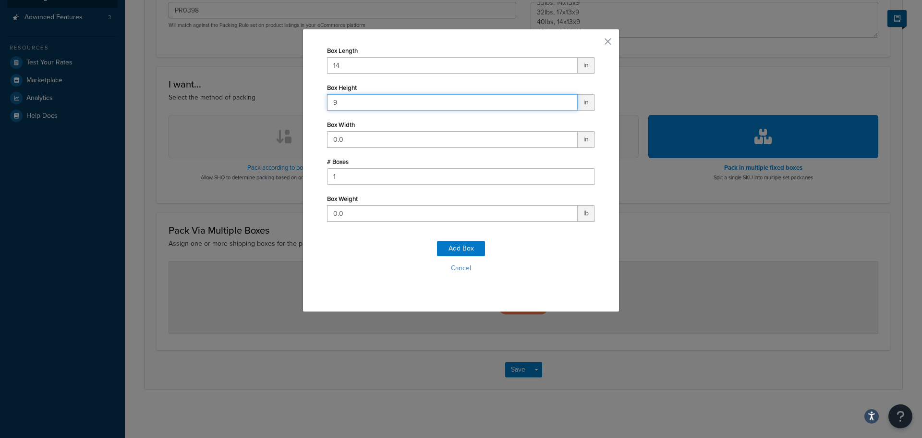
type input "9"
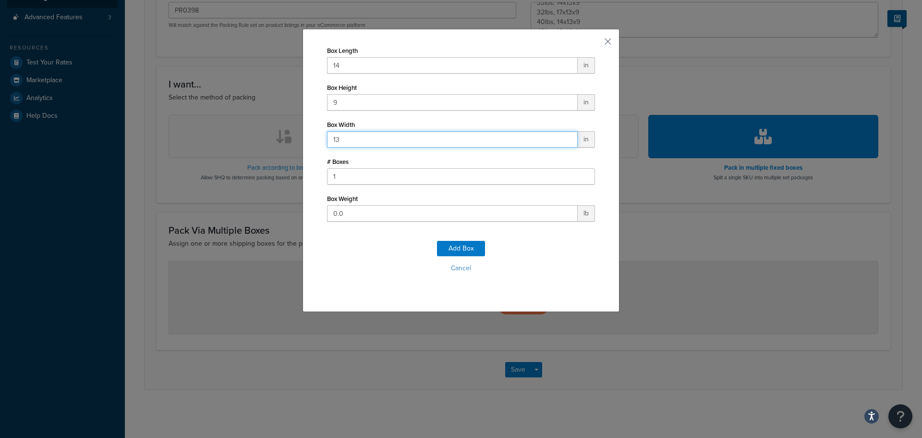
type input "13"
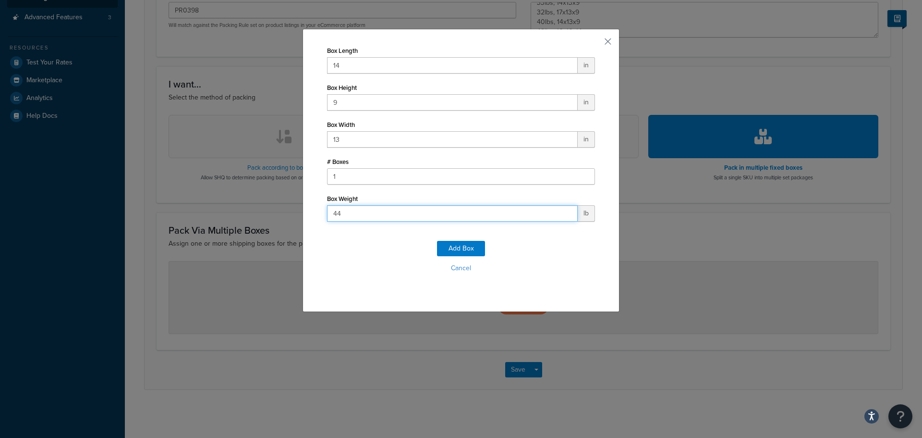
type input "4"
type input "33"
click at [446, 248] on button "Add Box" at bounding box center [461, 248] width 48 height 15
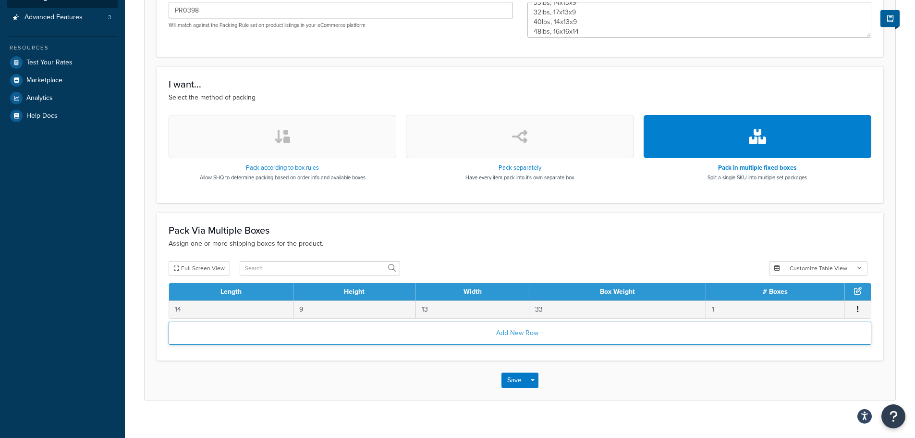
click at [452, 329] on button "Add New Row +" at bounding box center [520, 332] width 703 height 23
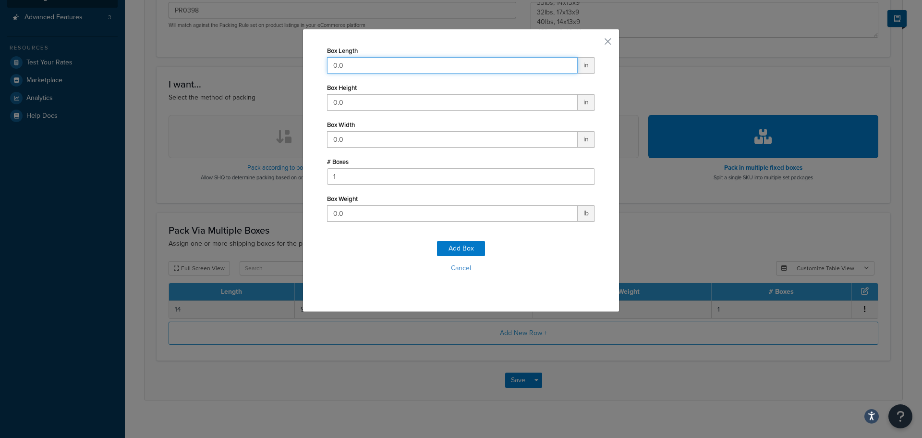
drag, startPoint x: 350, startPoint y: 62, endPoint x: 223, endPoint y: 48, distance: 128.1
click at [254, 51] on div "Box Length 0.0 in Box Height 0.0 in Box Width 0.0 in # Boxes 1 Box Weight 0.0 l…" at bounding box center [461, 219] width 922 height 438
type input "17"
type input "9"
type input "13"
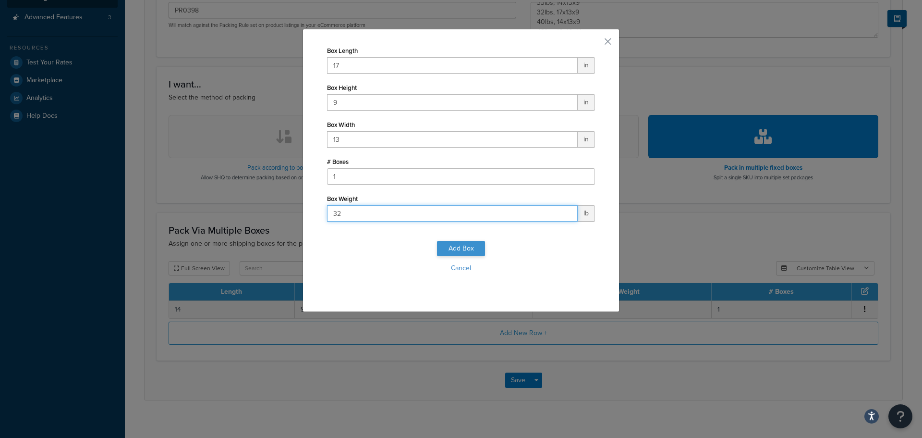
type input "32"
click at [445, 248] on button "Add Box" at bounding box center [461, 248] width 48 height 15
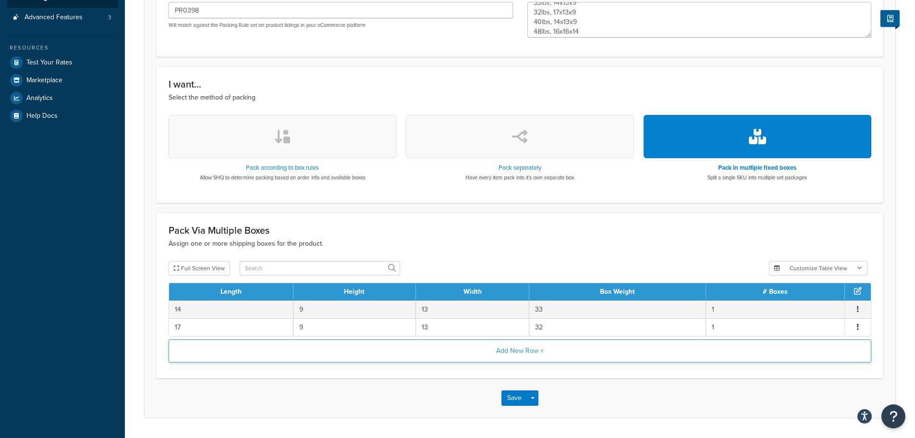
click at [493, 351] on button "Add New Row +" at bounding box center [520, 350] width 703 height 23
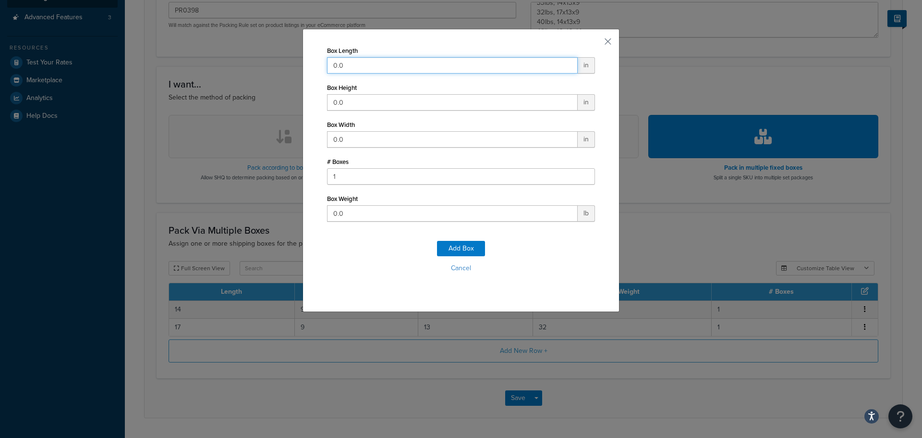
drag, startPoint x: 353, startPoint y: 65, endPoint x: 261, endPoint y: 58, distance: 91.6
click at [261, 58] on div "Box Length 0.0 in Box Height 0.0 in Box Width 0.0 in # Boxes 1 Box Weight 0.0 l…" at bounding box center [461, 219] width 922 height 438
type input "14"
type input "9"
type input "13"
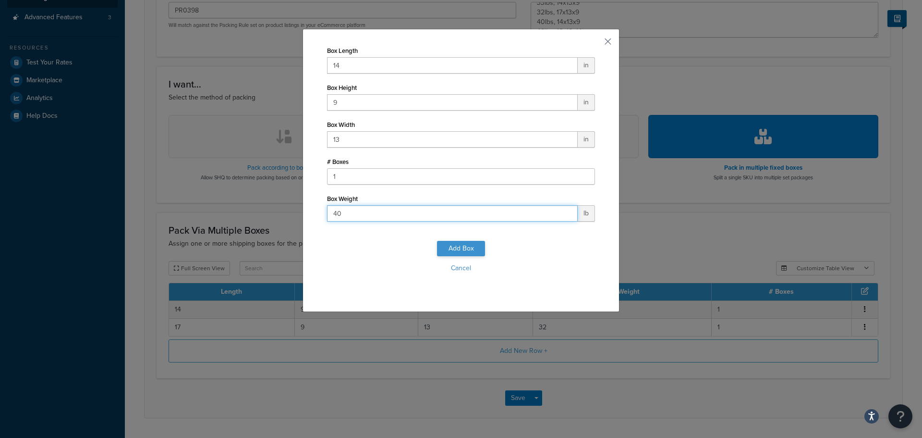
type input "40"
click at [446, 250] on button "Add Box" at bounding box center [461, 248] width 48 height 15
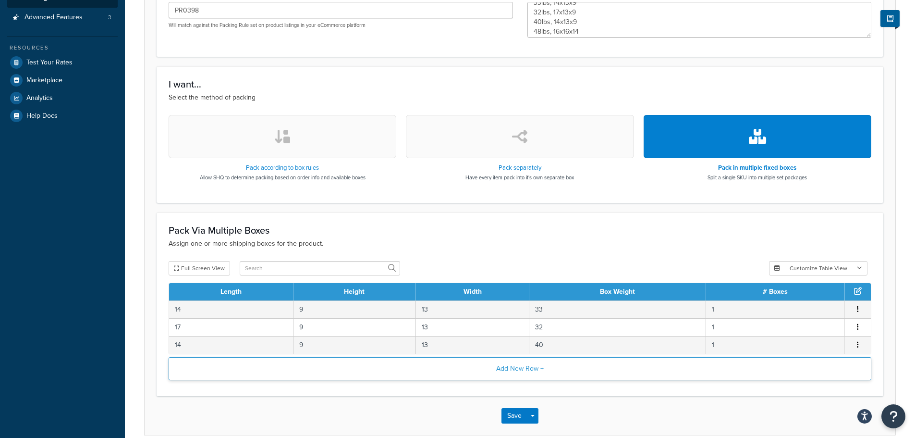
click at [460, 367] on button "Add New Row +" at bounding box center [520, 368] width 703 height 23
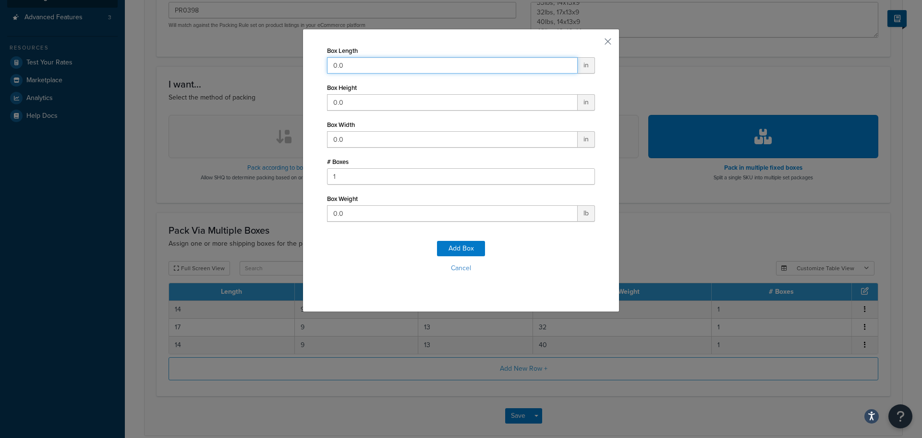
drag, startPoint x: 365, startPoint y: 65, endPoint x: 209, endPoint y: 57, distance: 155.9
click at [229, 61] on div "Box Length 0.0 in Box Height 0.0 in Box Width 0.0 in # Boxes 1 Box Weight 0.0 l…" at bounding box center [461, 219] width 922 height 438
type input "16"
type input "14"
type input "16"
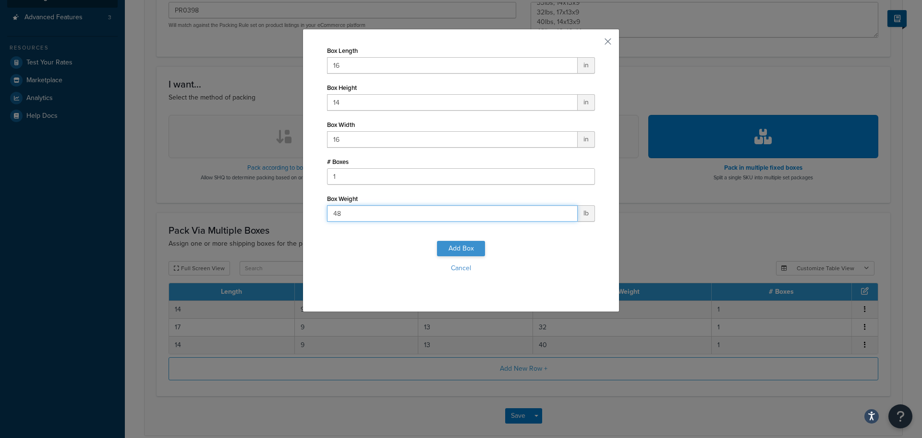
type input "48"
click at [467, 244] on button "Add Box" at bounding box center [461, 248] width 48 height 15
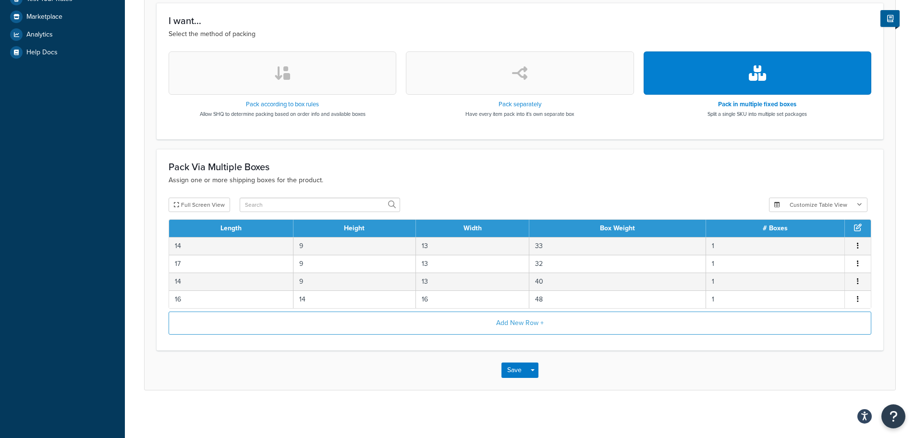
scroll to position [299, 0]
click at [509, 367] on button "Save" at bounding box center [515, 369] width 26 height 15
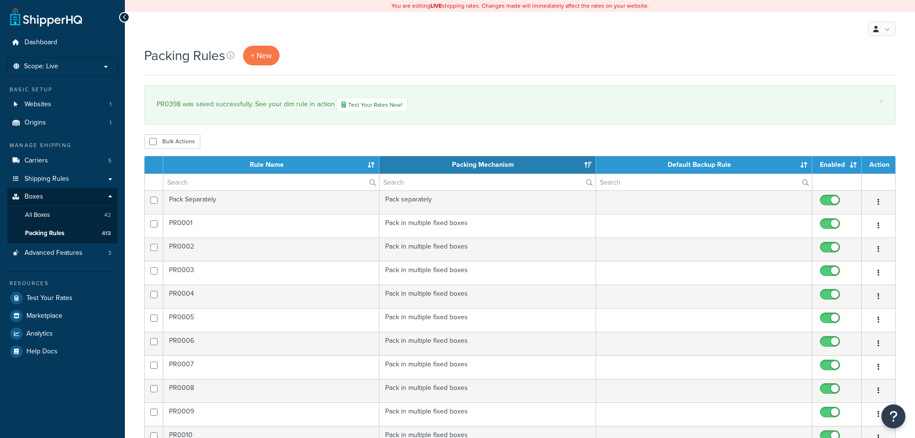
select select "15"
click at [270, 51] on span "+ New" at bounding box center [261, 55] width 21 height 11
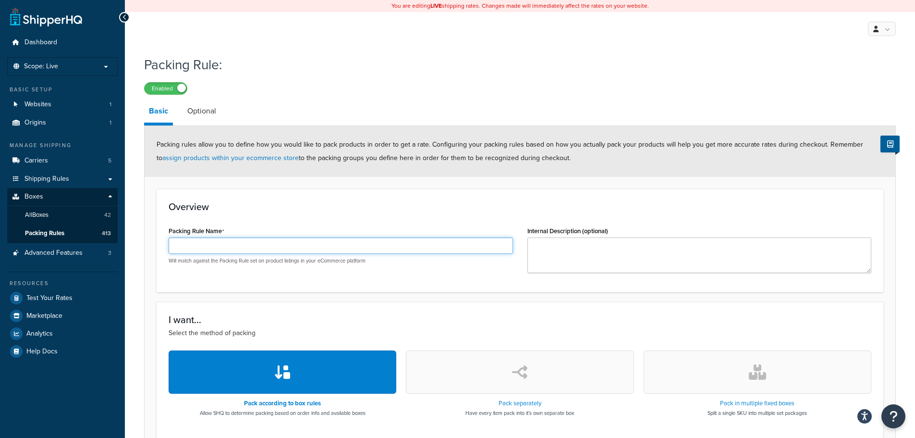
click at [326, 246] on input "Packing Rule Name" at bounding box center [341, 245] width 344 height 16
paste input "PR0399"
type input "PR0399"
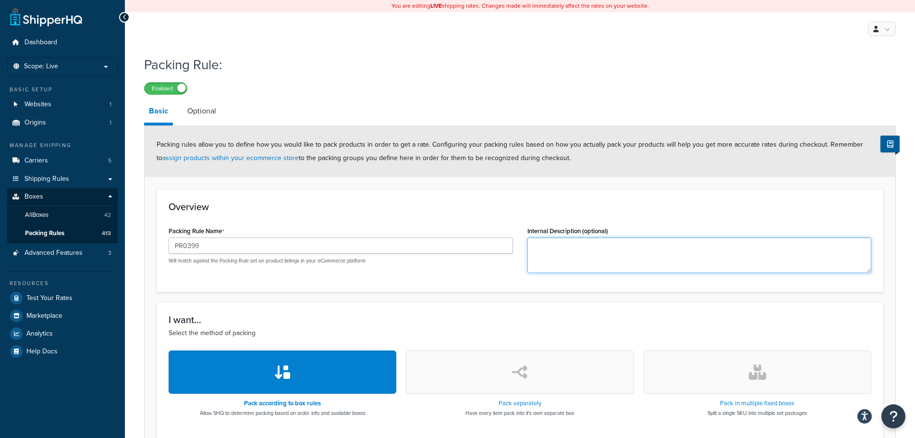
click at [574, 251] on textarea "Internal Description (optional)" at bounding box center [699, 255] width 344 height 36
type textarea "40lbs, 14x11x9 48lbs, 17x17x14 47lbs, 13x13x8 2lbs, 13x13x8"
click at [715, 299] on form "Packing rules allow you to define how you would like to pack products in order …" at bounding box center [520, 395] width 751 height 539
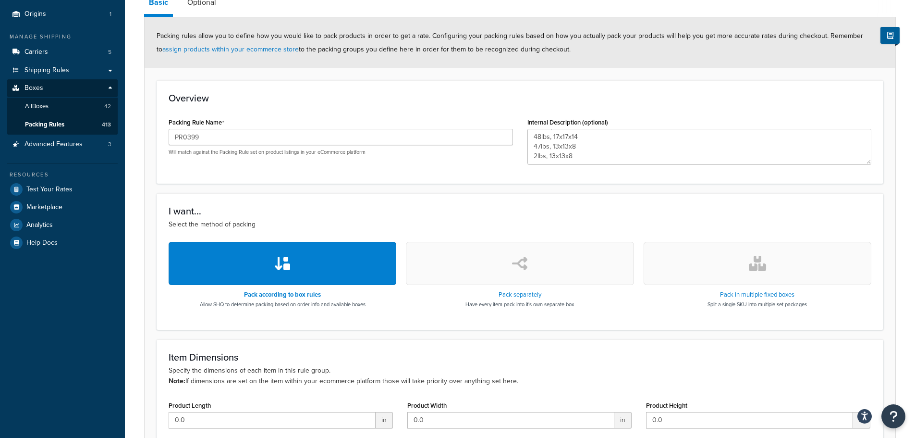
scroll to position [144, 0]
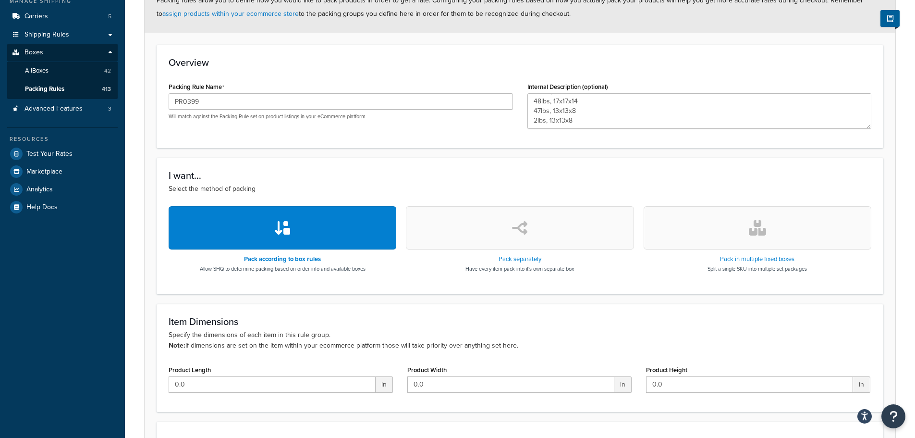
click at [746, 232] on button "button" at bounding box center [758, 227] width 228 height 43
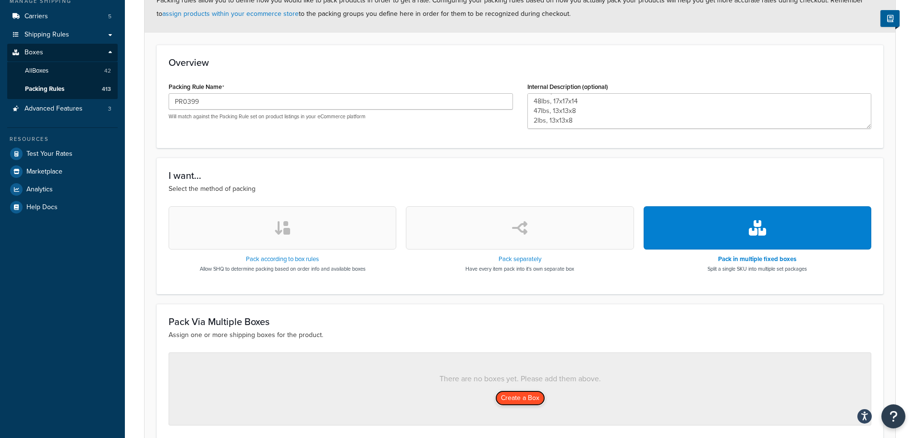
click at [499, 394] on button "Create a Box" at bounding box center [520, 397] width 50 height 15
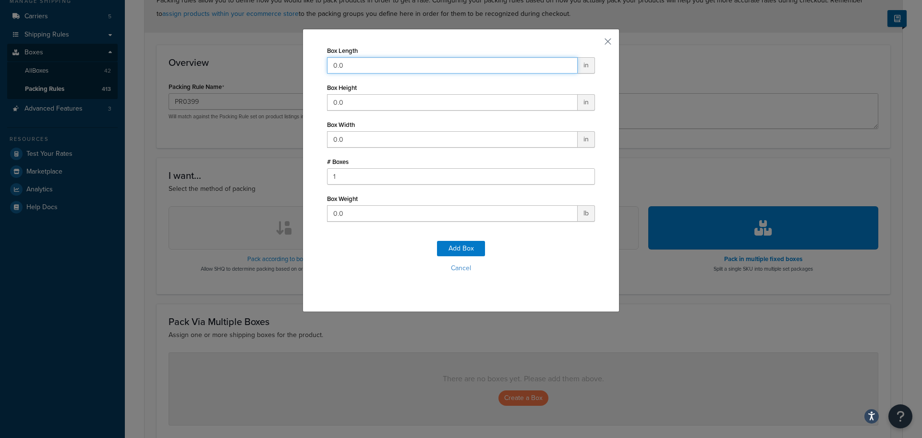
click at [258, 52] on div "Box Length 0.0 in Box Height 0.0 in Box Width 0.0 in # Boxes 1 Box Weight 0.0 l…" at bounding box center [461, 219] width 922 height 438
type input "14"
type input "9"
type input "11"
type input "4"
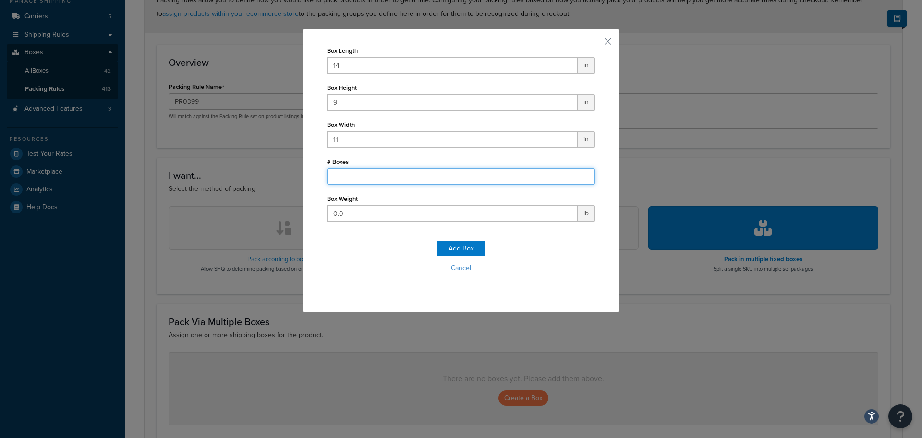
type input "1"
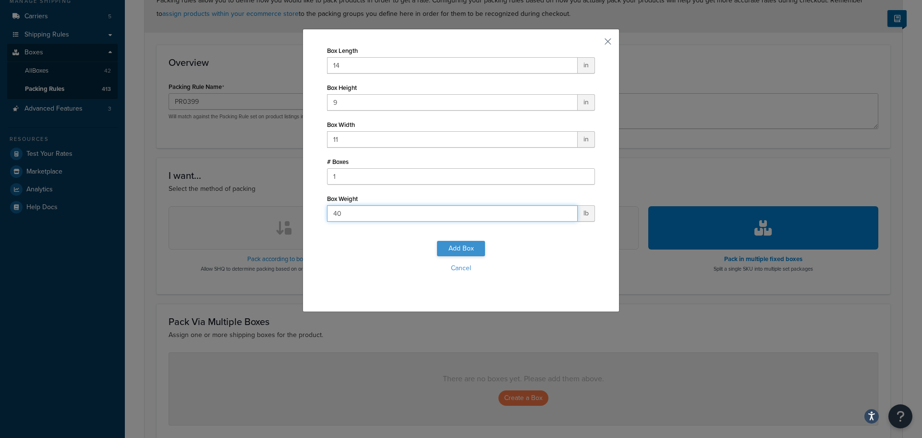
type input "40"
click at [455, 247] on button "Add Box" at bounding box center [461, 248] width 48 height 15
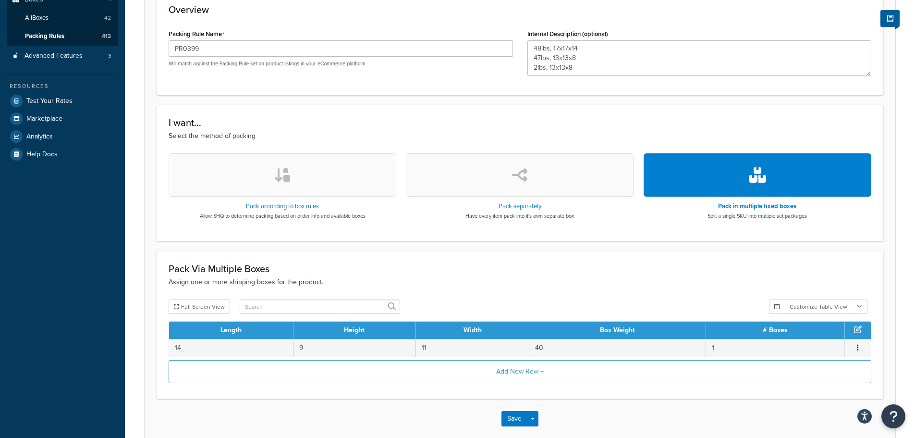
scroll to position [246, 0]
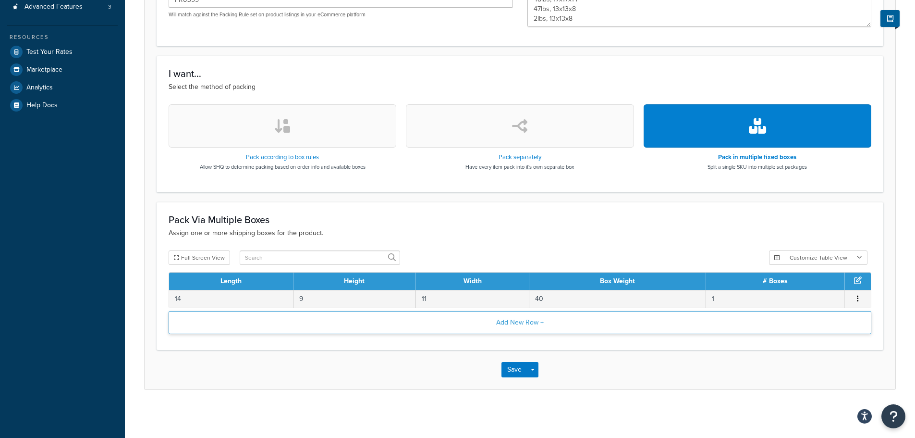
click at [511, 326] on button "Add New Row +" at bounding box center [520, 322] width 703 height 23
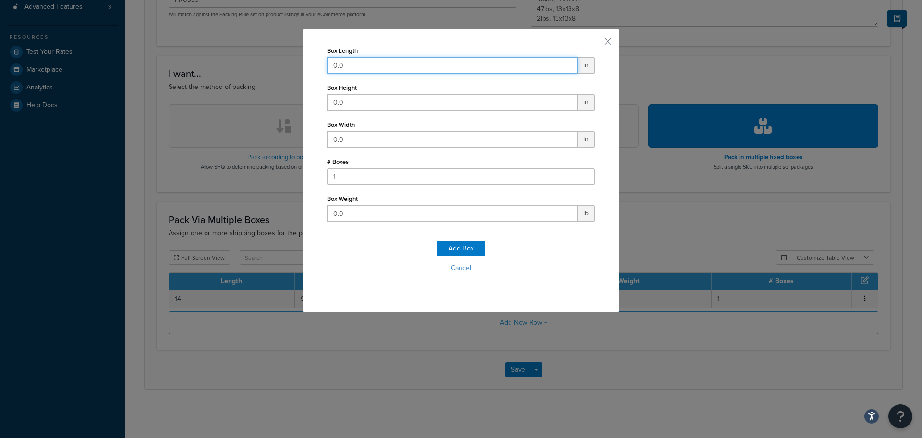
drag, startPoint x: 355, startPoint y: 63, endPoint x: 204, endPoint y: 36, distance: 153.9
click at [225, 38] on div "Box Length 0.0 in Box Height 0.0 in Box Width 0.0 in # Boxes 1 Box Weight 0.0 l…" at bounding box center [461, 219] width 922 height 438
type input "17"
type input "14"
type input "17"
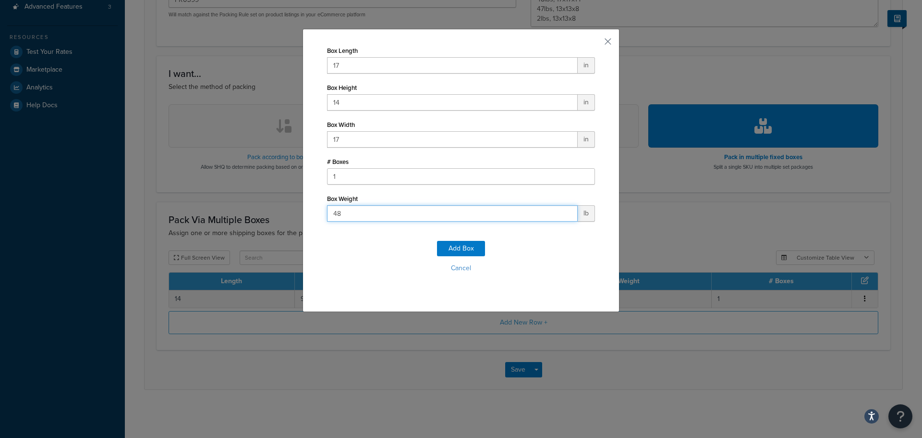
type input "48"
click at [434, 257] on div "Add Box Cancel" at bounding box center [461, 260] width 268 height 63
click at [441, 249] on button "Add Box" at bounding box center [461, 248] width 48 height 15
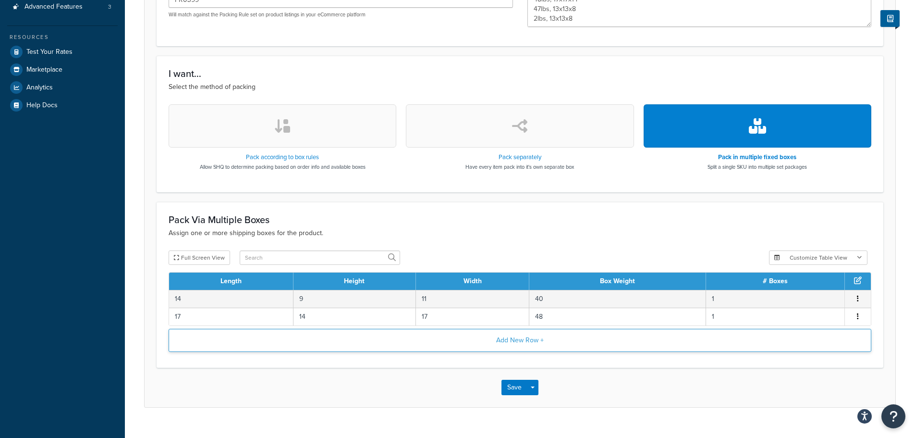
click at [452, 340] on button "Add New Row +" at bounding box center [520, 340] width 703 height 23
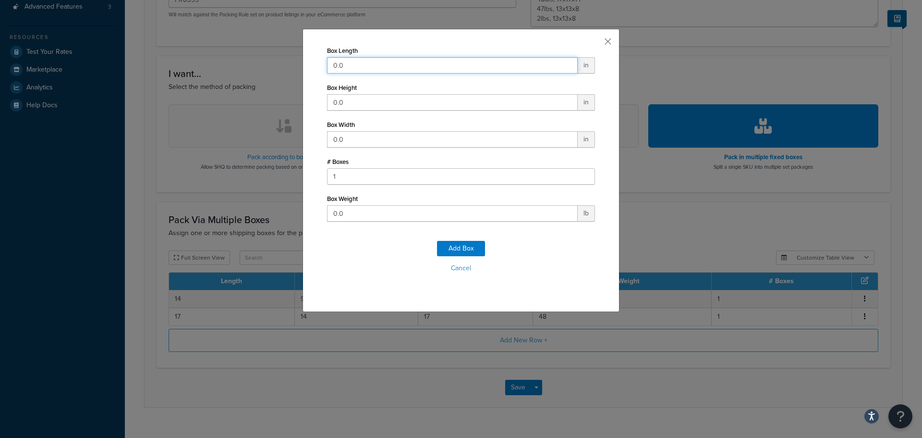
drag, startPoint x: 391, startPoint y: 64, endPoint x: 184, endPoint y: 14, distance: 212.0
click at [328, 50] on div "Box Length 0.0 in" at bounding box center [461, 59] width 268 height 30
type input "13"
type input "8"
type input "13"
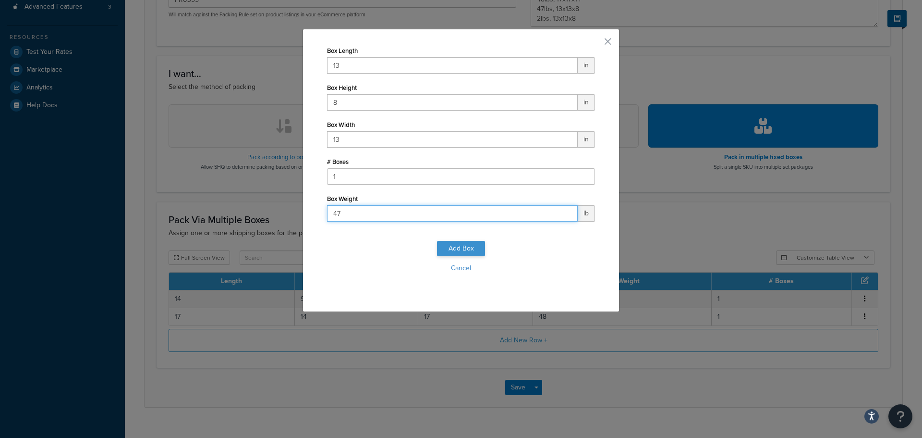
type input "47"
drag, startPoint x: 457, startPoint y: 241, endPoint x: 459, endPoint y: 247, distance: 6.5
click at [459, 242] on button "Add Box" at bounding box center [461, 248] width 48 height 15
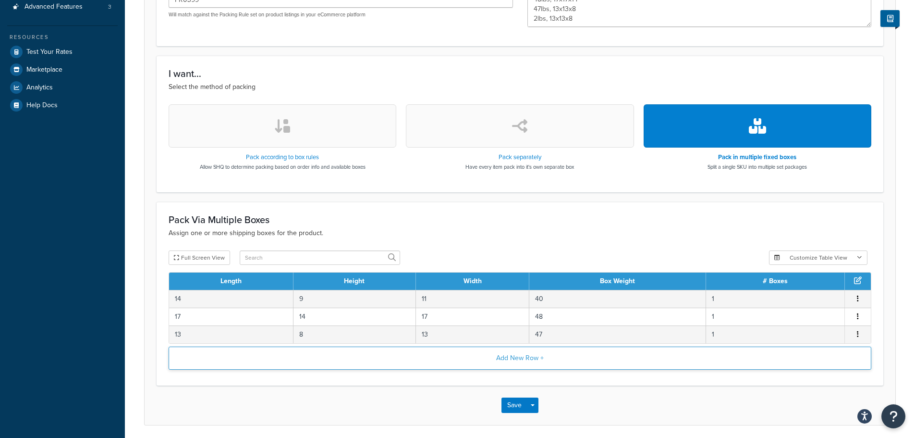
click at [429, 356] on button "Add New Row +" at bounding box center [520, 357] width 703 height 23
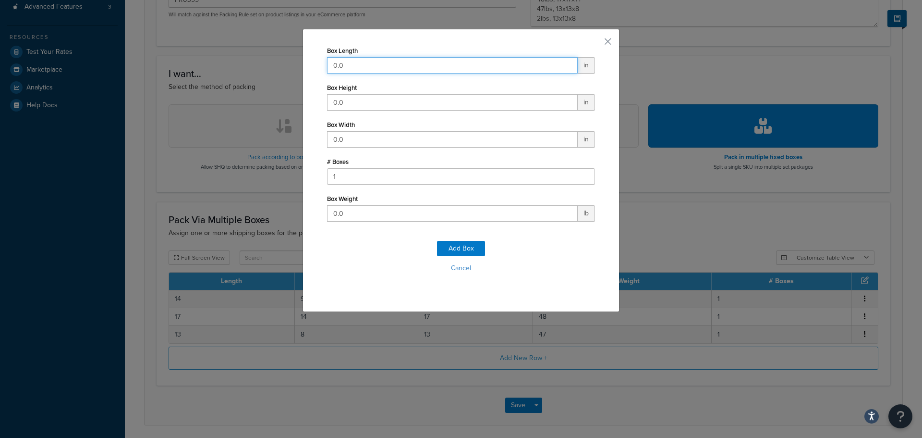
drag, startPoint x: 342, startPoint y: 64, endPoint x: 277, endPoint y: 48, distance: 67.0
click at [290, 54] on div "Box Length 0.0 in Box Height 0.0 in Box Width 0.0 in # Boxes 1 Box Weight 0.0 l…" at bounding box center [461, 219] width 922 height 438
type input "13"
type input "8"
type input "13"
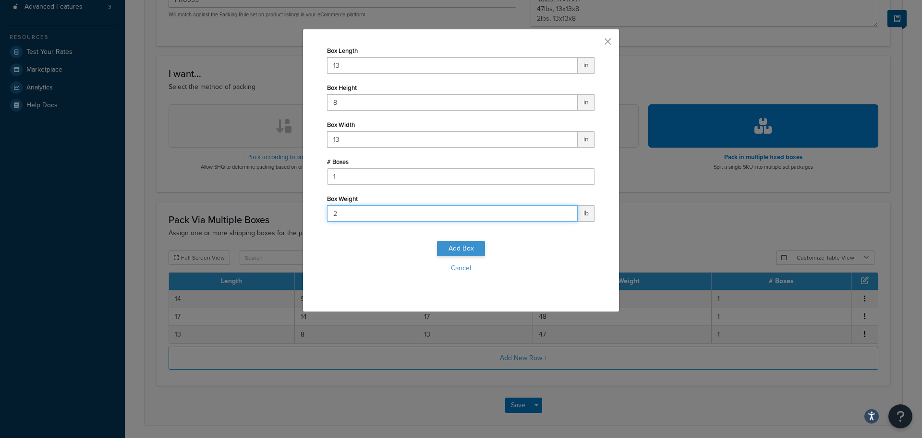
type input "2"
click at [460, 243] on button "Add Box" at bounding box center [461, 248] width 48 height 15
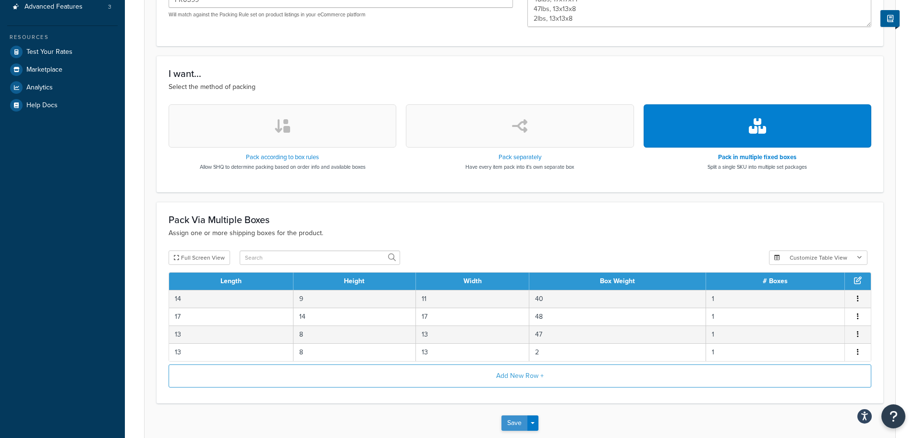
click at [510, 418] on button "Save" at bounding box center [515, 422] width 26 height 15
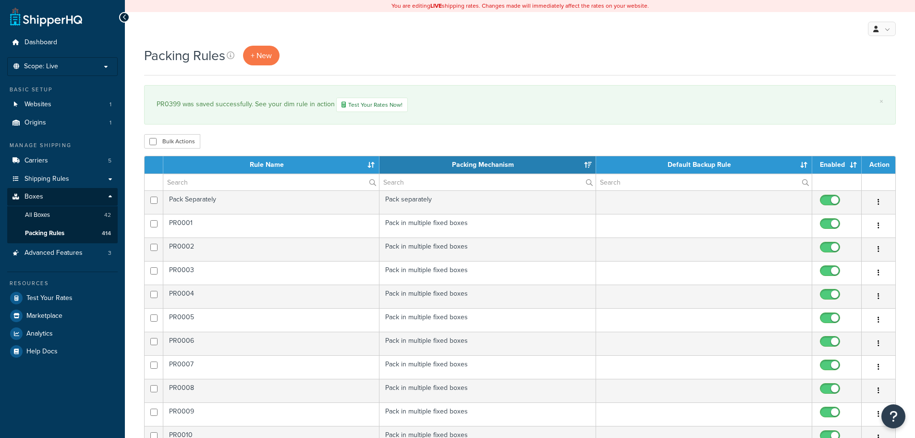
select select "15"
click at [266, 44] on div "My Profile Billing Global Settings Contact Us Logout" at bounding box center [520, 29] width 790 height 34
click at [265, 52] on span "+ New" at bounding box center [261, 55] width 21 height 11
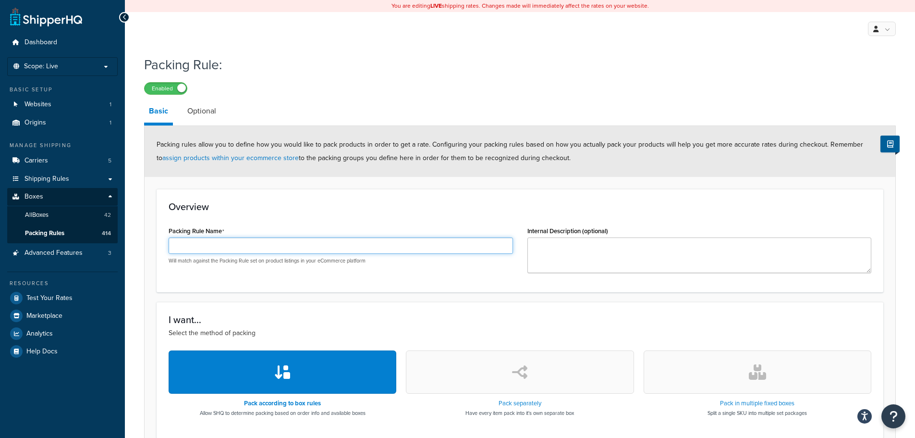
click at [245, 254] on input "Packing Rule Name" at bounding box center [341, 245] width 344 height 16
type input "PR0400"
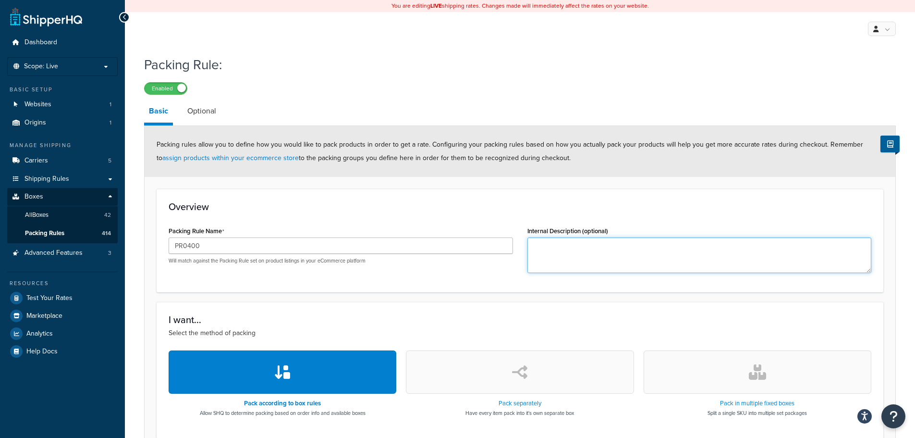
click at [595, 245] on textarea "Internal Description (optional)" at bounding box center [699, 255] width 344 height 36
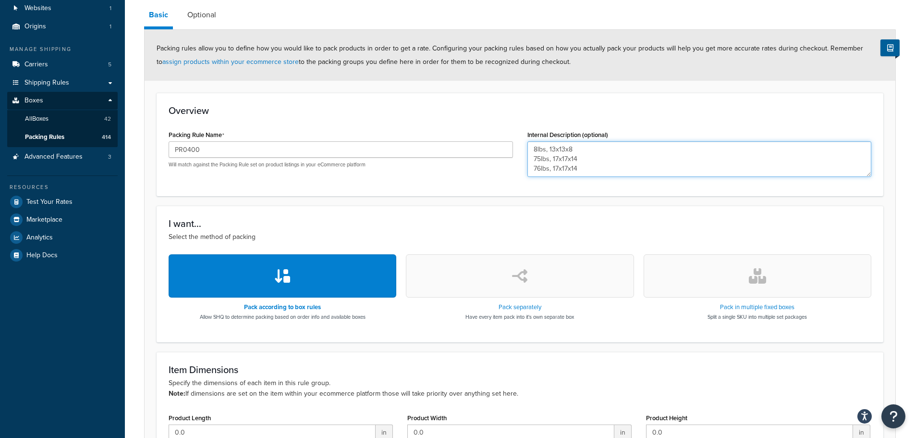
scroll to position [7, 0]
click at [582, 161] on textarea "8lbs, 13x13x8 75lbs, 17x17x14 76lbs, 17x17x14 65lbs, 16x16" at bounding box center [699, 159] width 344 height 36
click at [581, 170] on textarea "8lbs, 13x13x8 75lbs, 17x17x14 76lbs, 17x17x14 65lbs, 16x16" at bounding box center [699, 159] width 344 height 36
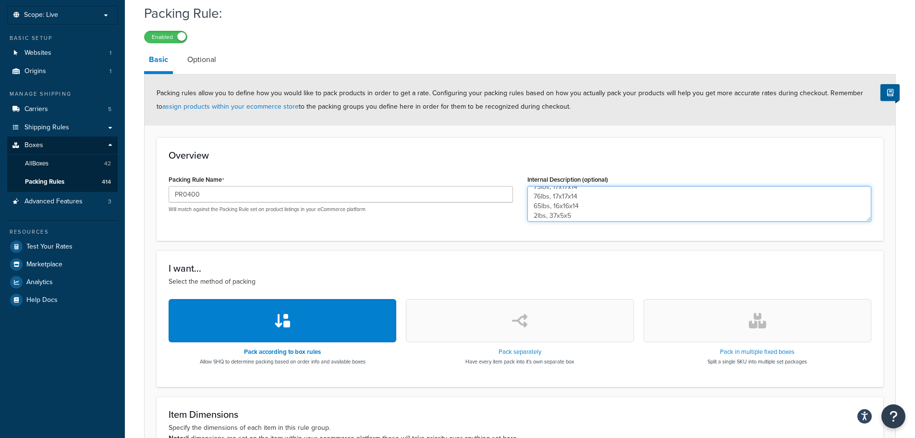
scroll to position [0, 0]
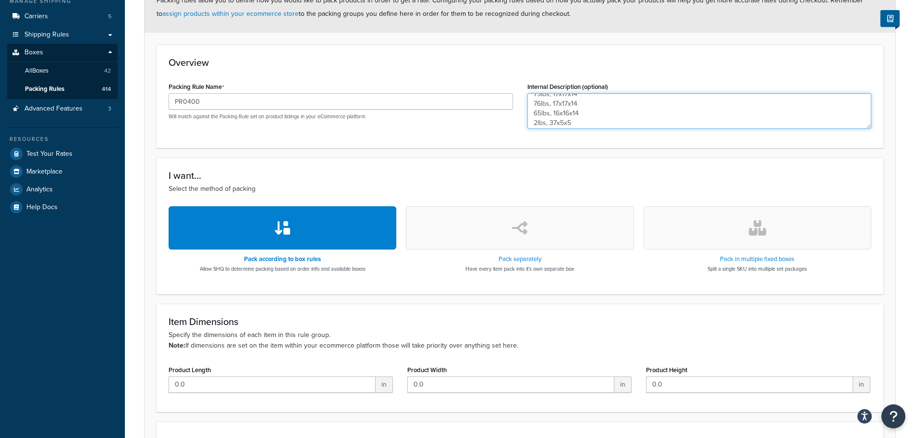
type textarea "8lbs, 13x13x8 75lbs, 17x17x14 76lbs, 17x17x14 65lbs, 16x16x14 2lbs, 37x5x5"
click at [719, 218] on button "button" at bounding box center [758, 227] width 228 height 43
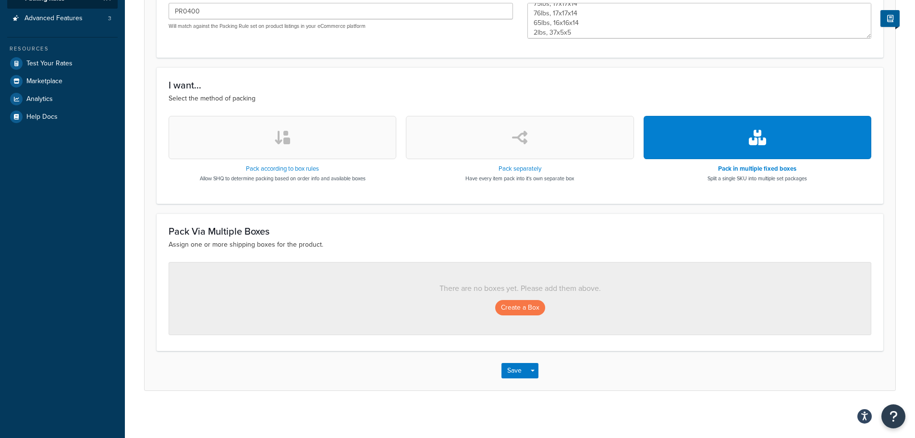
scroll to position [235, 0]
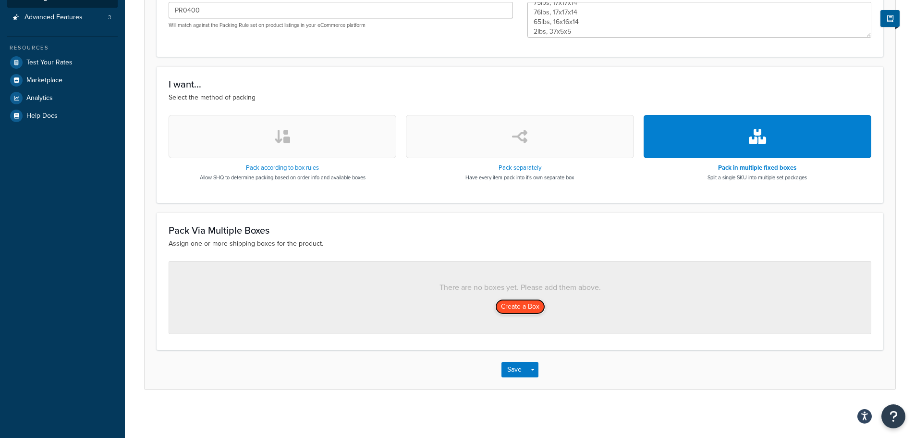
click at [521, 312] on button "Create a Box" at bounding box center [520, 306] width 50 height 15
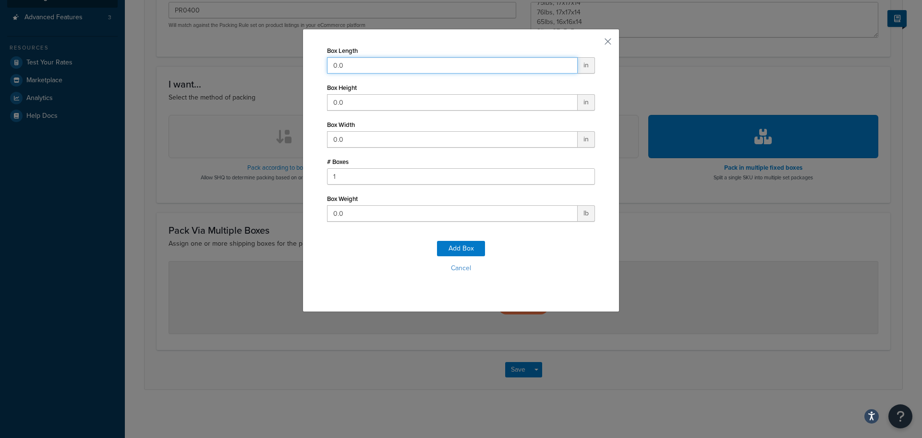
drag, startPoint x: 359, startPoint y: 62, endPoint x: 141, endPoint y: 49, distance: 218.5
click at [189, 49] on div "Box Length 0.0 in Box Height 0.0 in Box Width 0.0 in # Boxes 1 Box Weight 0.0 l…" at bounding box center [461, 219] width 922 height 438
click at [343, 66] on input "0.0" at bounding box center [452, 65] width 251 height 16
type input "13"
type input "8"
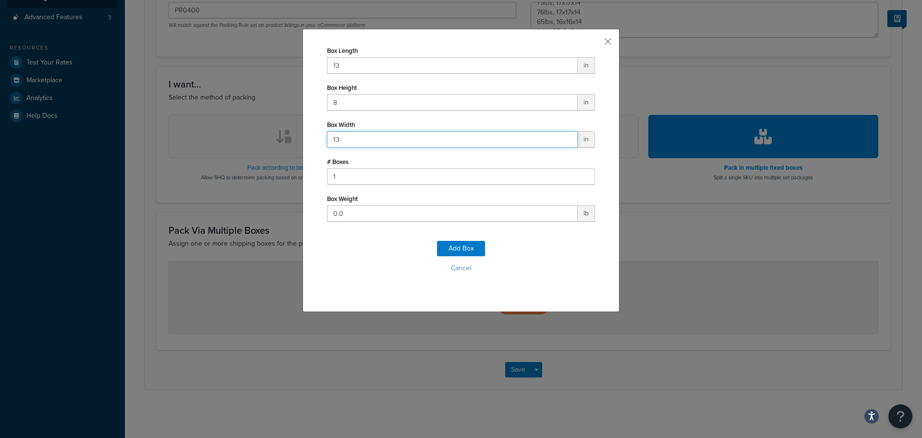
type input "13"
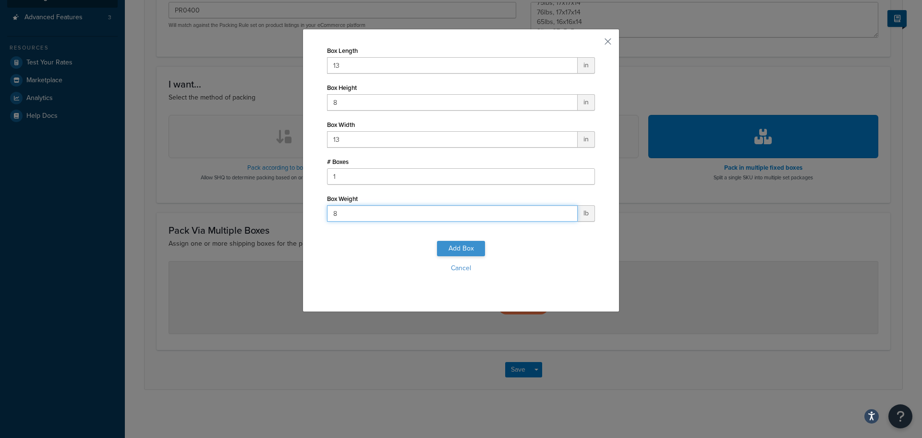
type input "8"
click at [459, 248] on button "Add Box" at bounding box center [461, 248] width 48 height 15
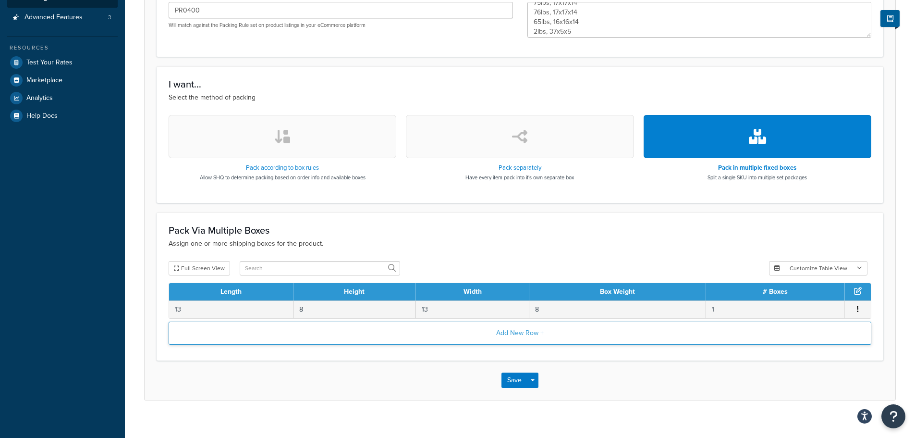
click at [476, 339] on button "Add New Row +" at bounding box center [520, 332] width 703 height 23
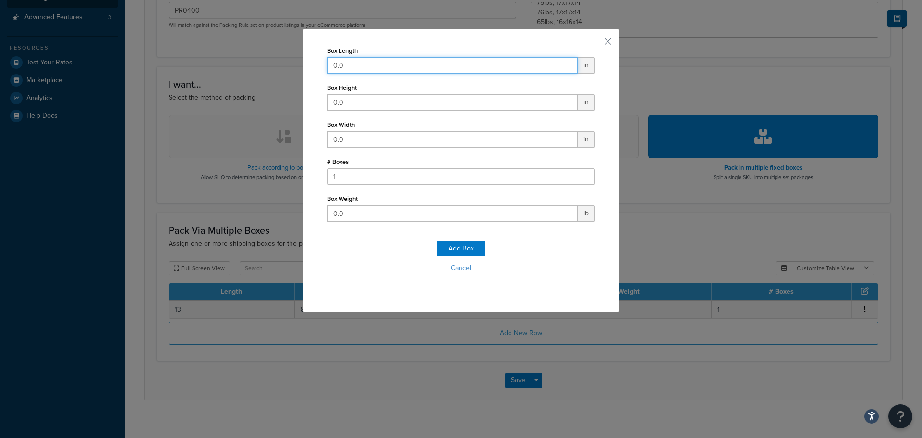
drag, startPoint x: 360, startPoint y: 68, endPoint x: 263, endPoint y: 54, distance: 98.1
click at [271, 55] on div "Box Length 0.0 in Box Height 0.0 in Box Width 0.0 in # Boxes 1 Box Weight 0.0 l…" at bounding box center [461, 219] width 922 height 438
type input "17"
type input "14"
type input "17"
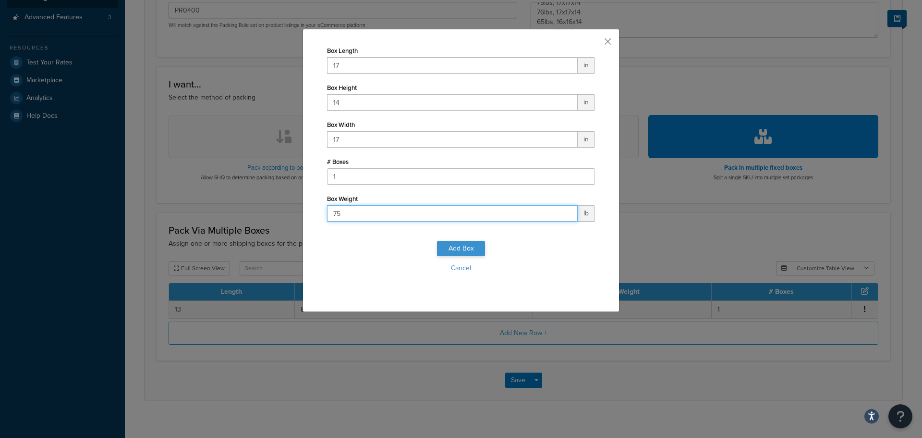
type input "75"
click at [438, 247] on button "Add Box" at bounding box center [461, 248] width 48 height 15
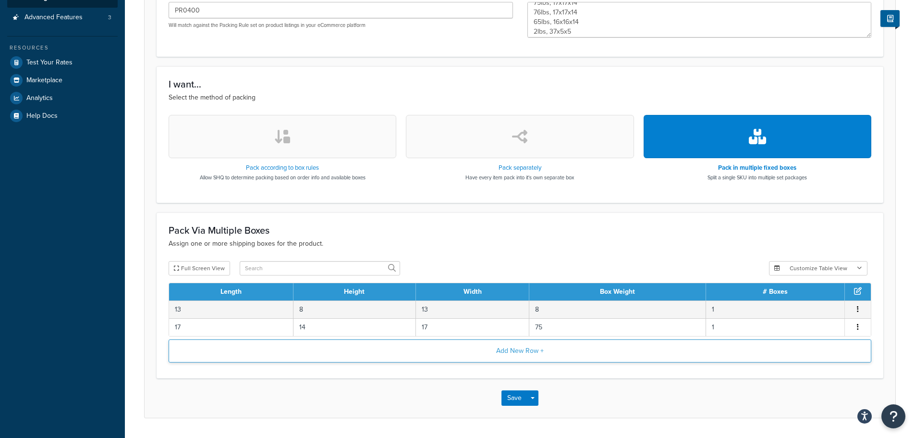
click at [446, 351] on button "Add New Row +" at bounding box center [520, 350] width 703 height 23
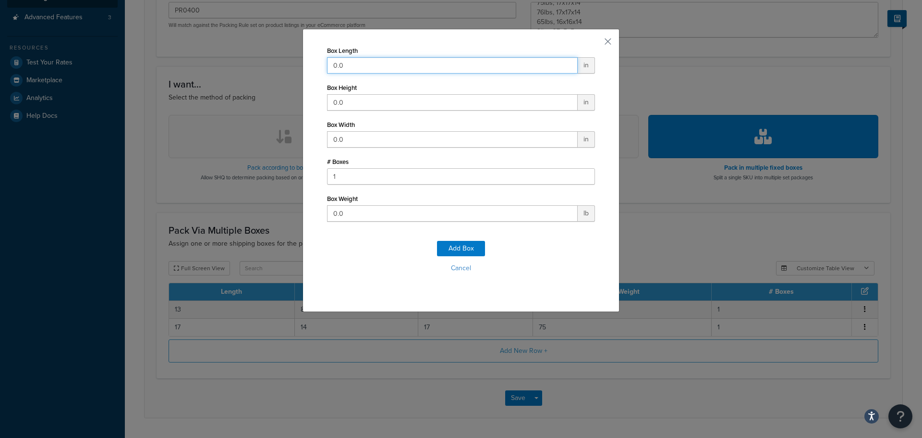
drag, startPoint x: 368, startPoint y: 67, endPoint x: 295, endPoint y: 67, distance: 73.0
click at [307, 66] on div "Box Length 0.0 in Box Height 0.0 in Box Width 0.0 in # Boxes 1 Box Weight 0.0 l…" at bounding box center [461, 170] width 317 height 283
type input "17"
type input "14"
type input "17"
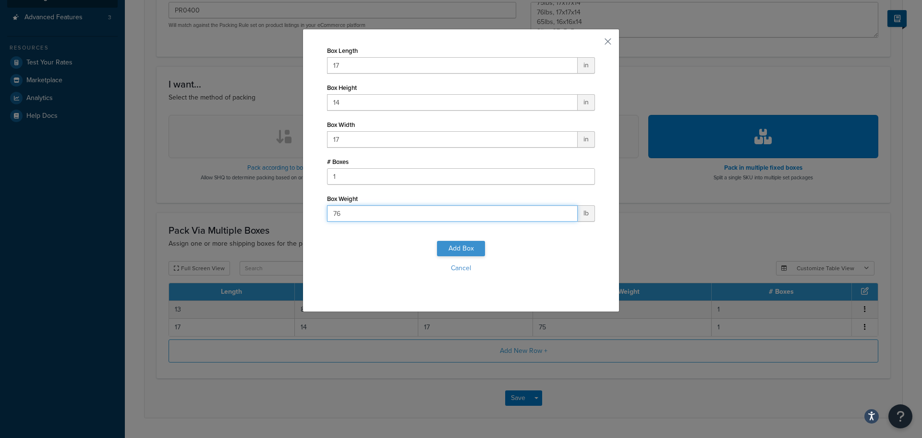
type input "76"
click at [463, 245] on button "Add Box" at bounding box center [461, 248] width 48 height 15
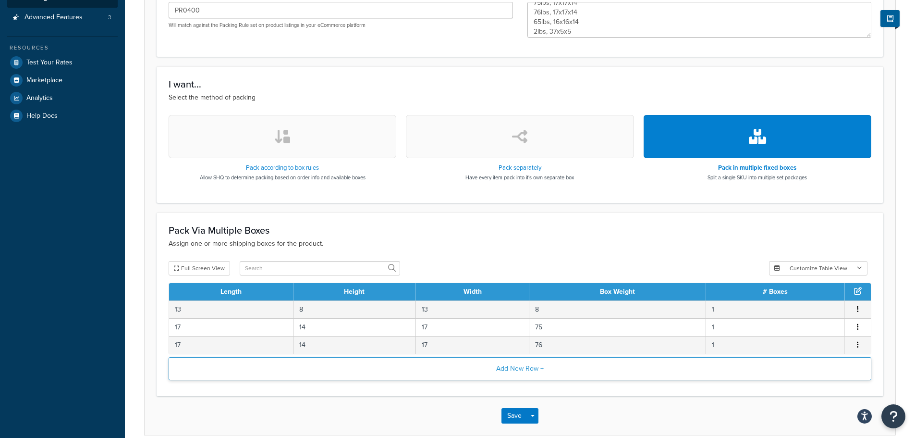
click at [473, 364] on button "Add New Row +" at bounding box center [520, 368] width 703 height 23
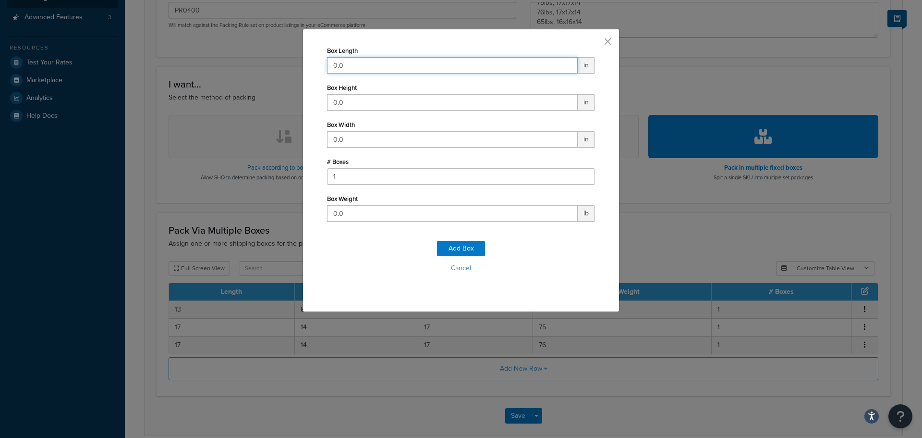
drag, startPoint x: 359, startPoint y: 63, endPoint x: 272, endPoint y: 48, distance: 88.4
click at [272, 48] on div "Box Length 0.0 in Box Height 0.0 in Box Width 0.0 in # Boxes 1 Box Weight 0.0 l…" at bounding box center [461, 219] width 922 height 438
type input "16"
click at [367, 108] on input "1" at bounding box center [452, 102] width 251 height 16
type input "14"
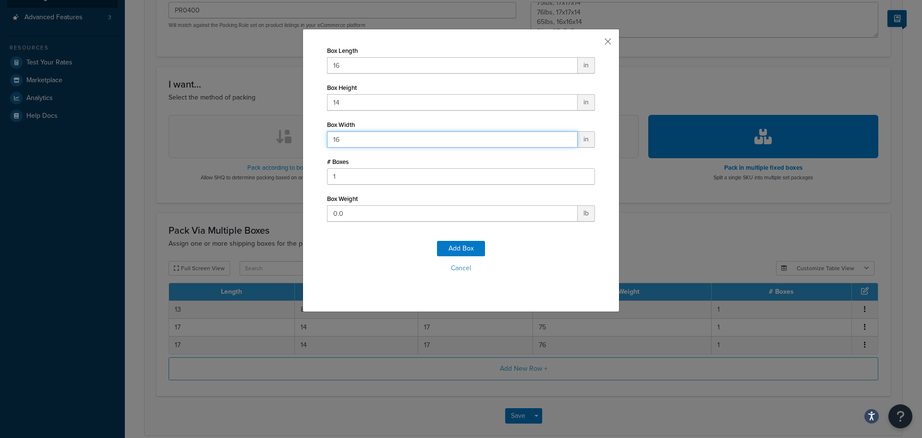
type input "16"
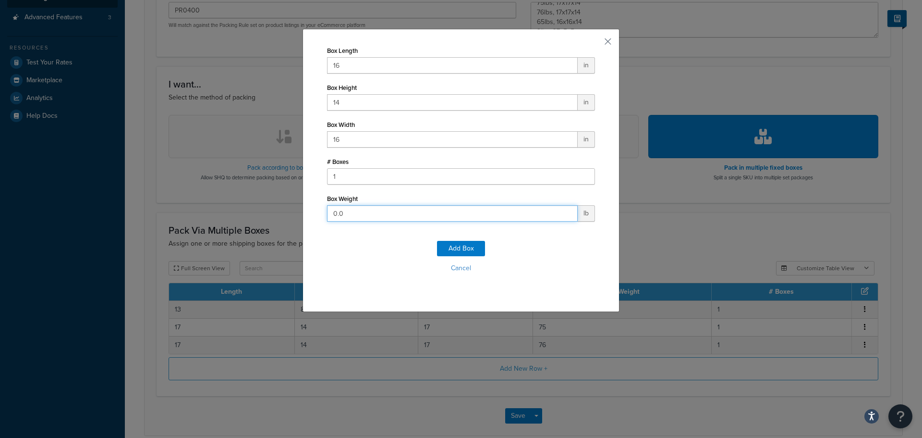
type input "7"
type input "65"
click at [468, 251] on button "Add Box" at bounding box center [461, 248] width 48 height 15
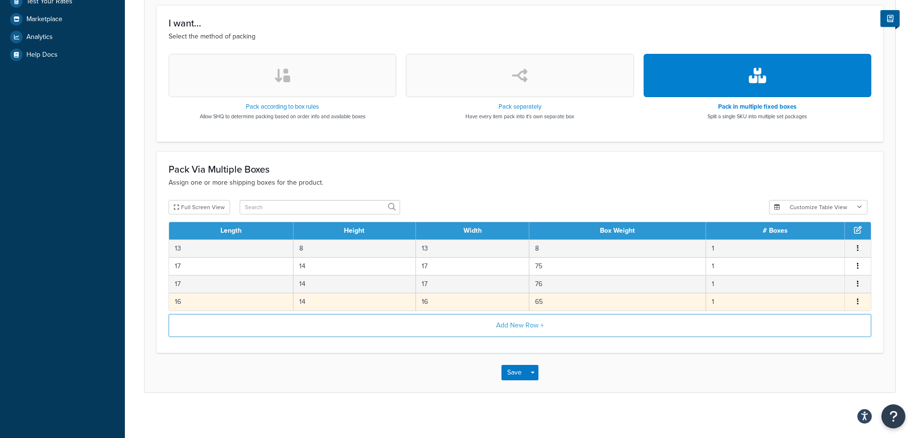
scroll to position [299, 0]
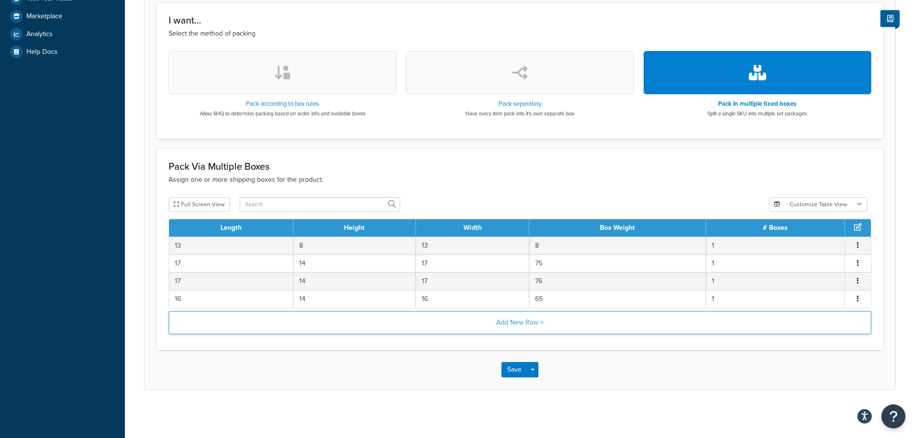
click at [478, 320] on button "Add New Row +" at bounding box center [520, 322] width 703 height 23
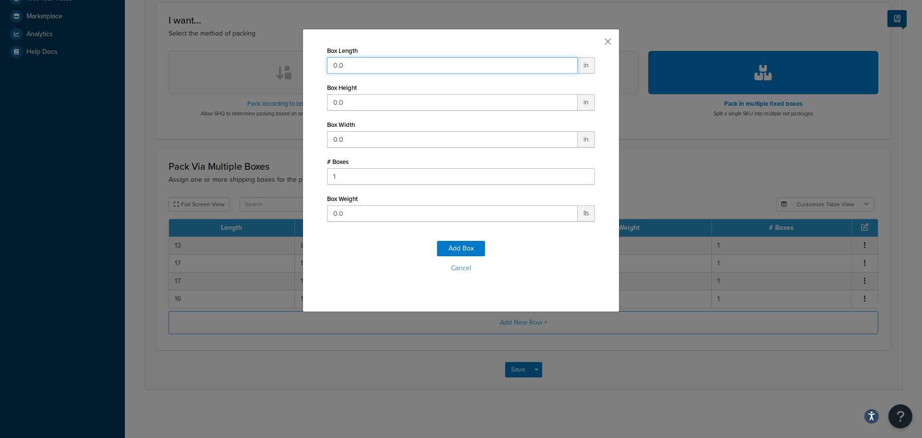
drag, startPoint x: 353, startPoint y: 68, endPoint x: 270, endPoint y: 58, distance: 83.2
click at [294, 60] on div "Box Length 0.0 in Box Height 0.0 in Box Width 0.0 in # Boxes 1 Box Weight 0.0 l…" at bounding box center [461, 219] width 922 height 438
type input "37"
type input "5"
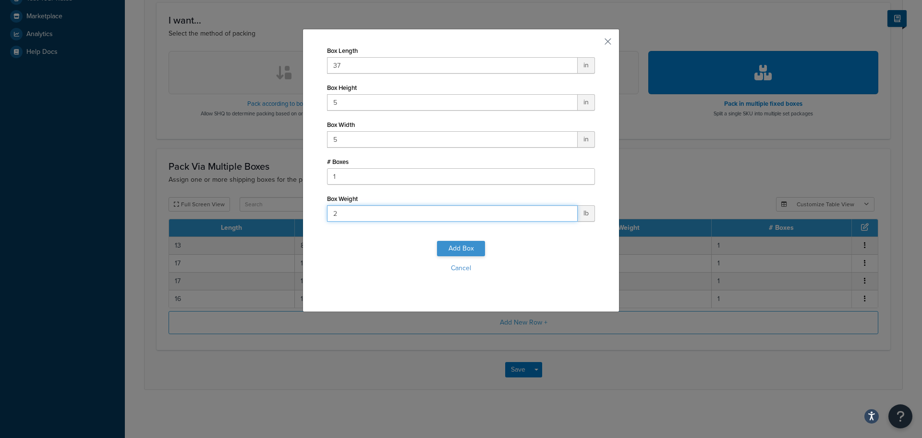
type input "2"
click at [449, 249] on button "Add Box" at bounding box center [461, 248] width 48 height 15
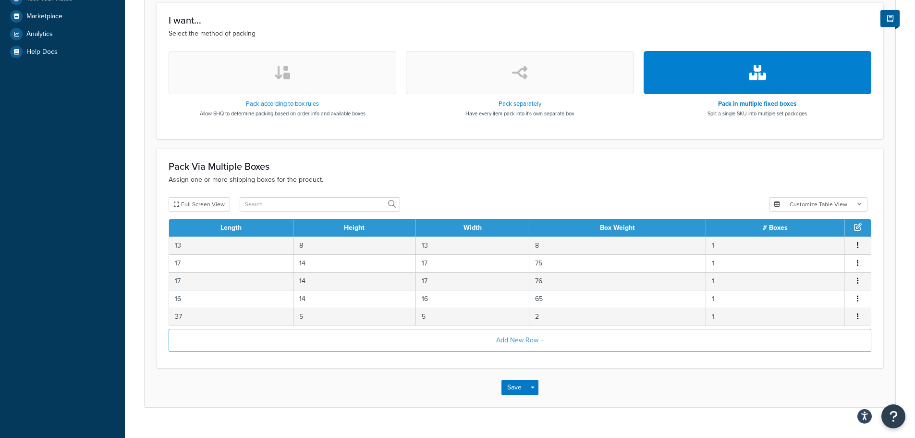
click at [509, 395] on div "Save Save Dropdown Save and Edit Save and Duplicate Save and Create New" at bounding box center [520, 386] width 751 height 39
click at [510, 388] on button "Save" at bounding box center [515, 386] width 26 height 15
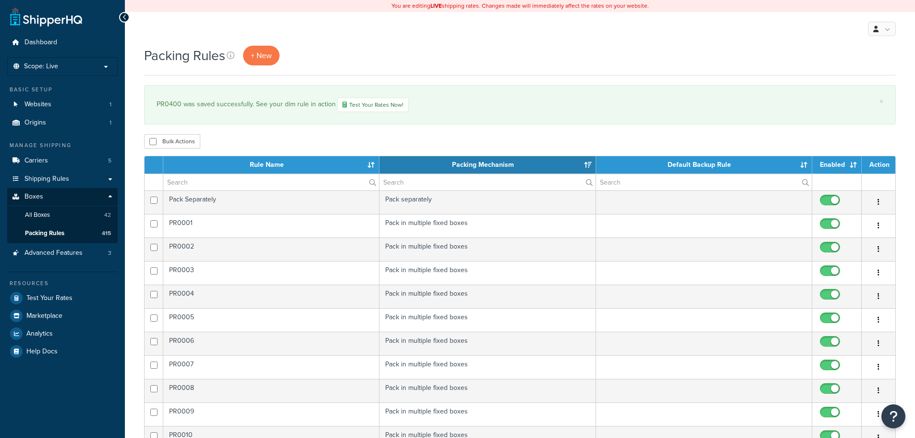
select select "15"
